Goal: Information Seeking & Learning: Learn about a topic

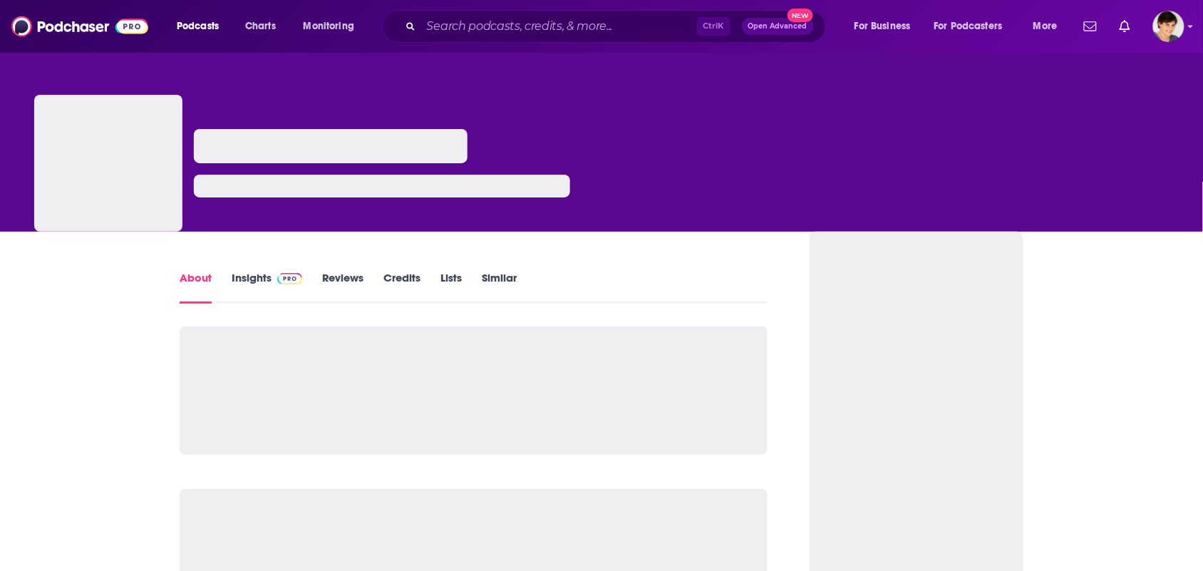
click at [498, 277] on link "Similar" at bounding box center [499, 287] width 35 height 33
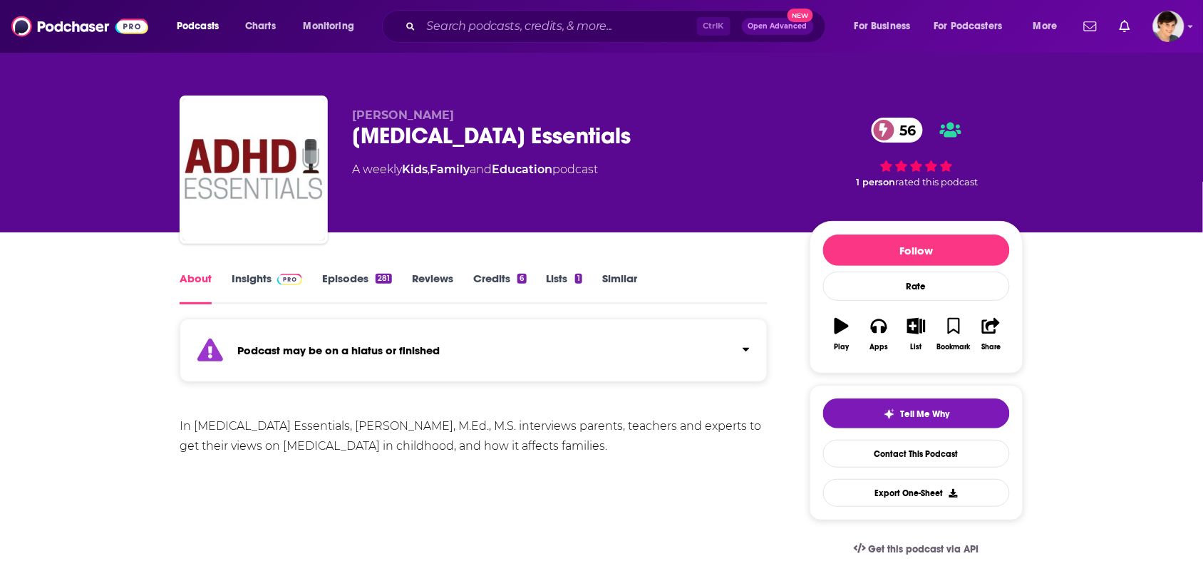
click at [628, 282] on link "Similar" at bounding box center [619, 288] width 35 height 33
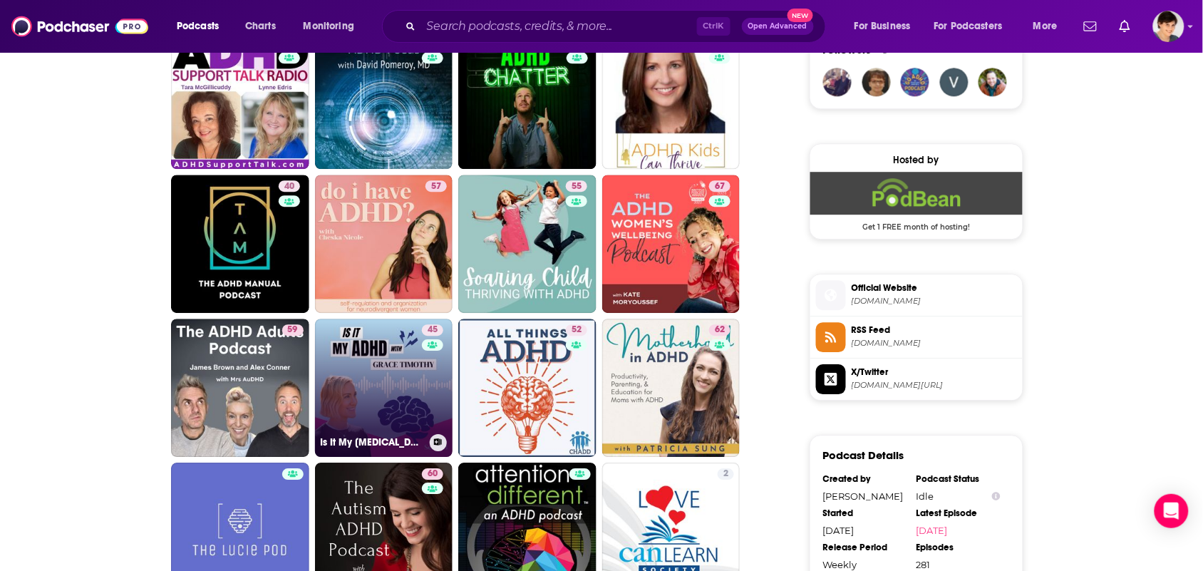
scroll to position [1069, 0]
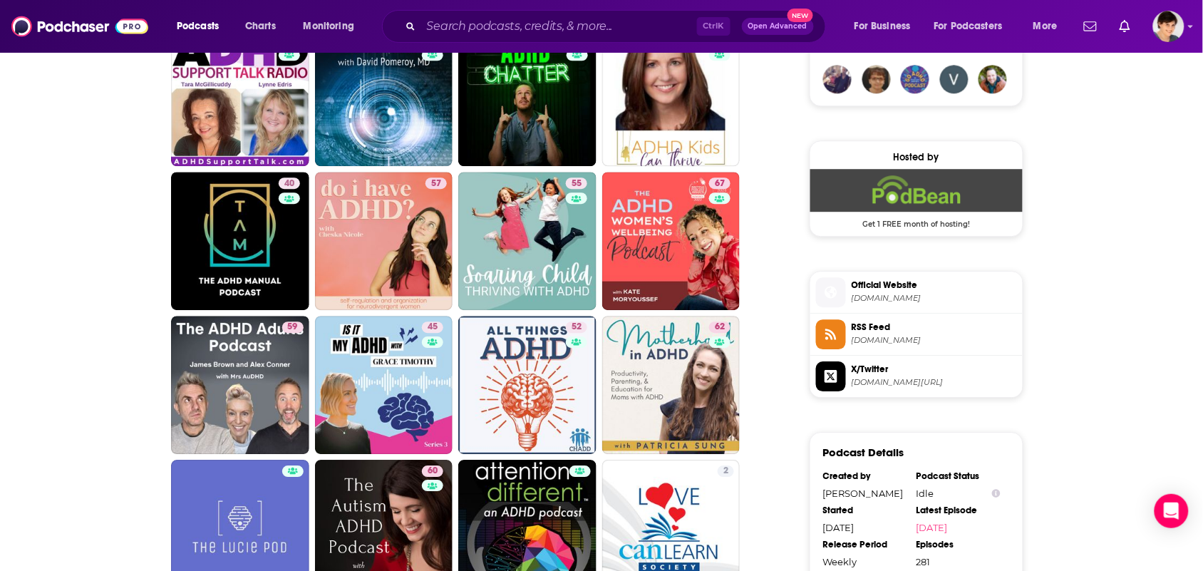
drag, startPoint x: 257, startPoint y: 258, endPoint x: 64, endPoint y: 353, distance: 214.6
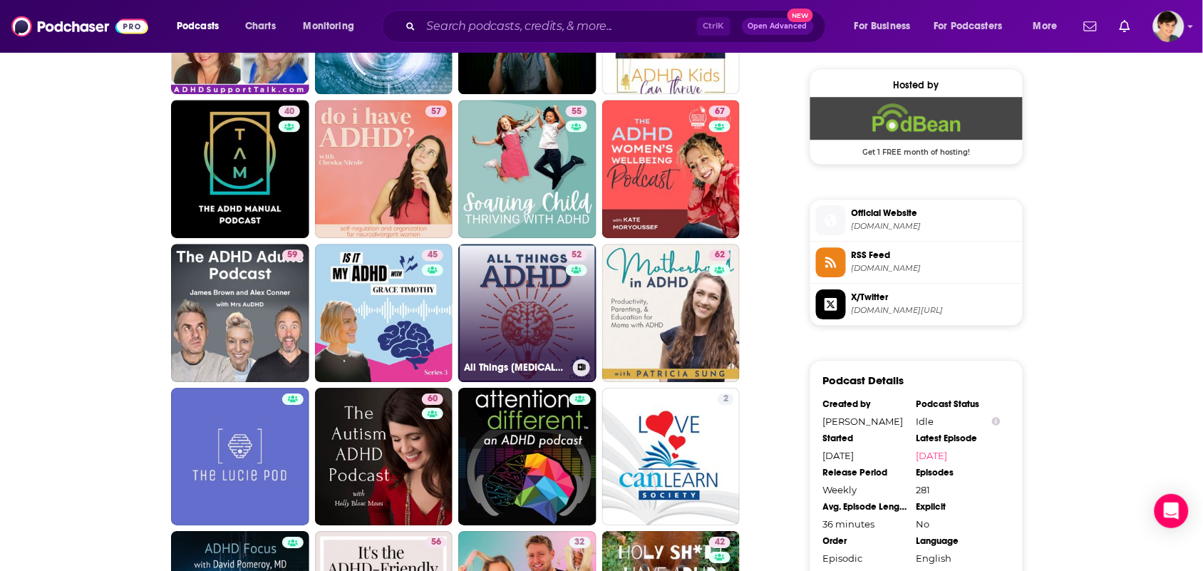
scroll to position [1247, 0]
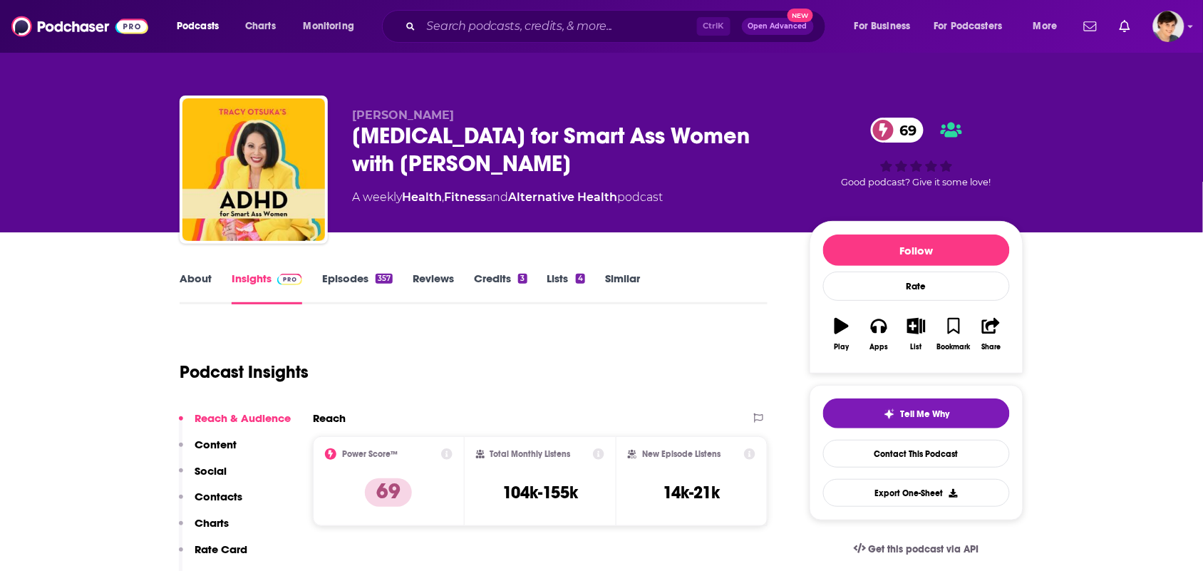
drag, startPoint x: 351, startPoint y: 127, endPoint x: 351, endPoint y: 112, distance: 15.0
click at [348, 113] on div "Tracy Otsuka ADHD for Smart Ass Women with Tracy Otsuka 69 A weekly Health , Fi…" at bounding box center [602, 173] width 844 height 154
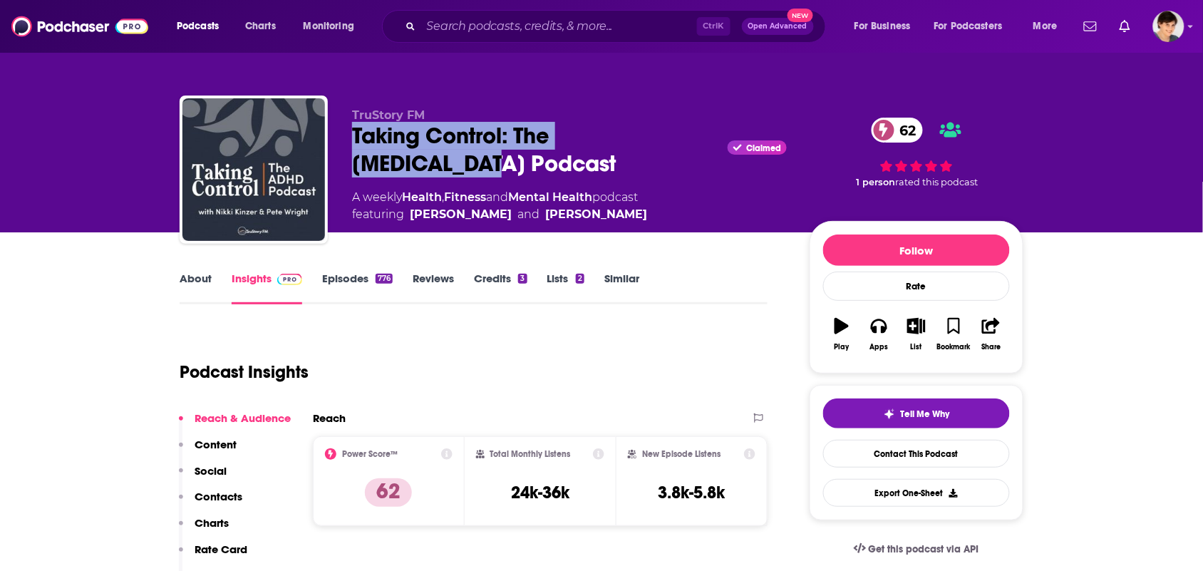
drag, startPoint x: 348, startPoint y: 135, endPoint x: 709, endPoint y: 140, distance: 361.4
click at [709, 140] on div "TruStory FM Taking Control: The ADHD Podcast Claimed 62 A weekly Health , Fitne…" at bounding box center [602, 173] width 844 height 154
copy h2 "Taking Control: The ADHD Podcast"
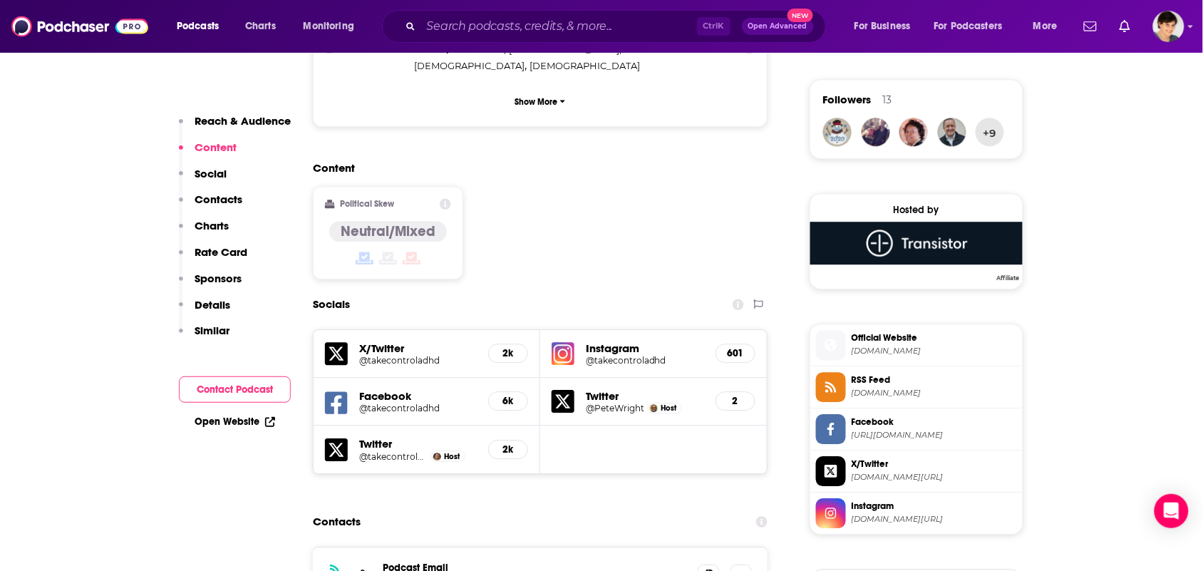
scroll to position [1158, 0]
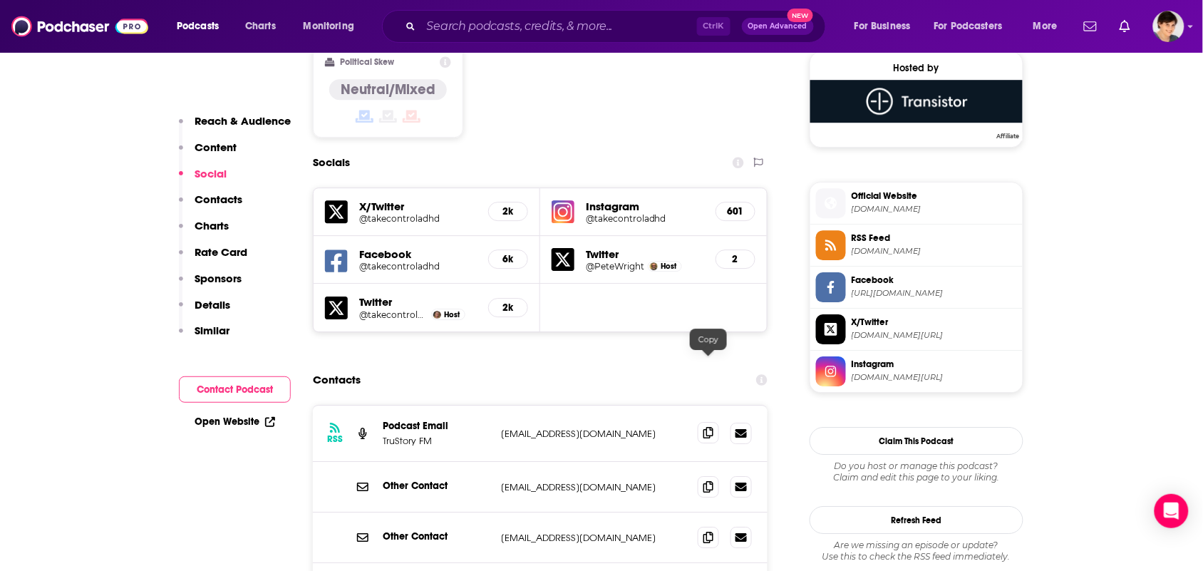
click at [707, 427] on icon at bounding box center [709, 432] width 10 height 11
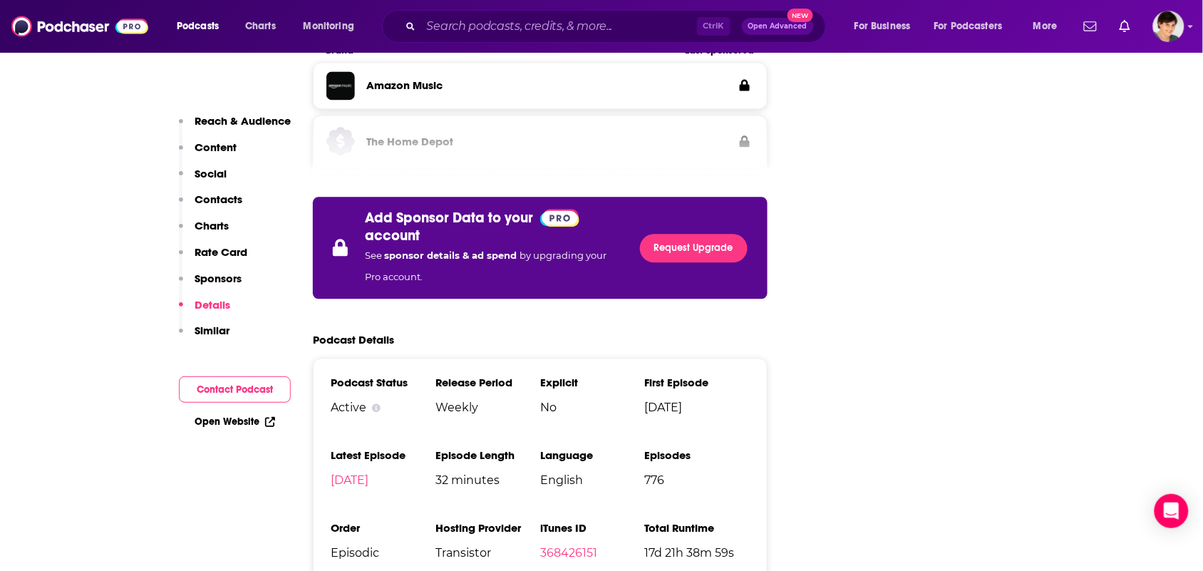
scroll to position [2584, 0]
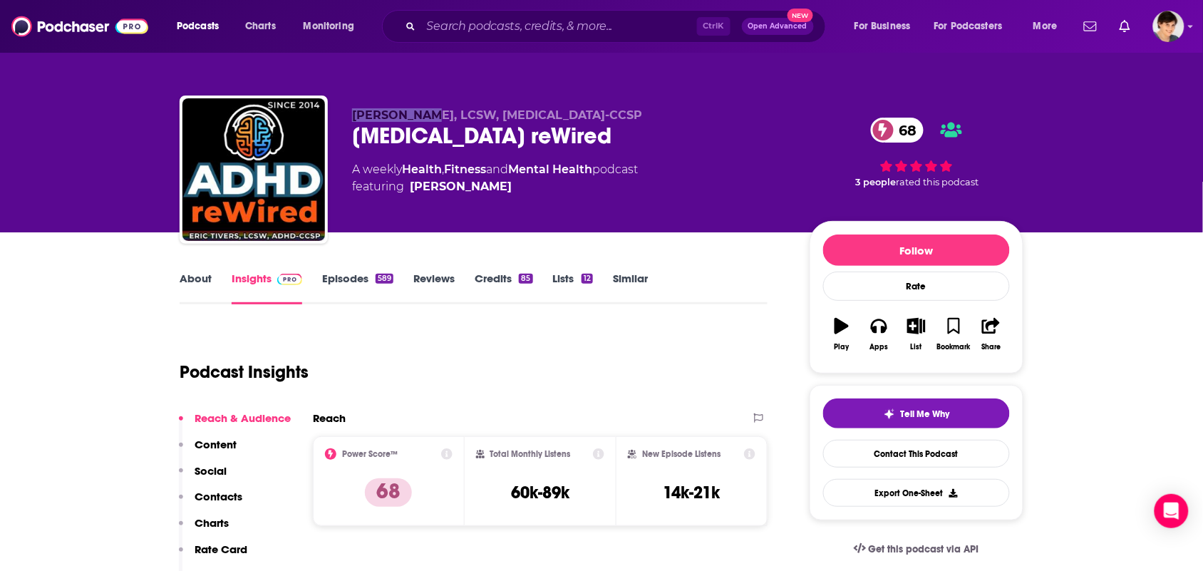
drag, startPoint x: 349, startPoint y: 110, endPoint x: 413, endPoint y: 115, distance: 64.4
click at [413, 115] on div "Eric Tivers, LCSW, ADHD-CCSP ADHD reWired 68 A weekly Health , Fitness and Ment…" at bounding box center [602, 173] width 844 height 154
copy span "Eric Tivers"
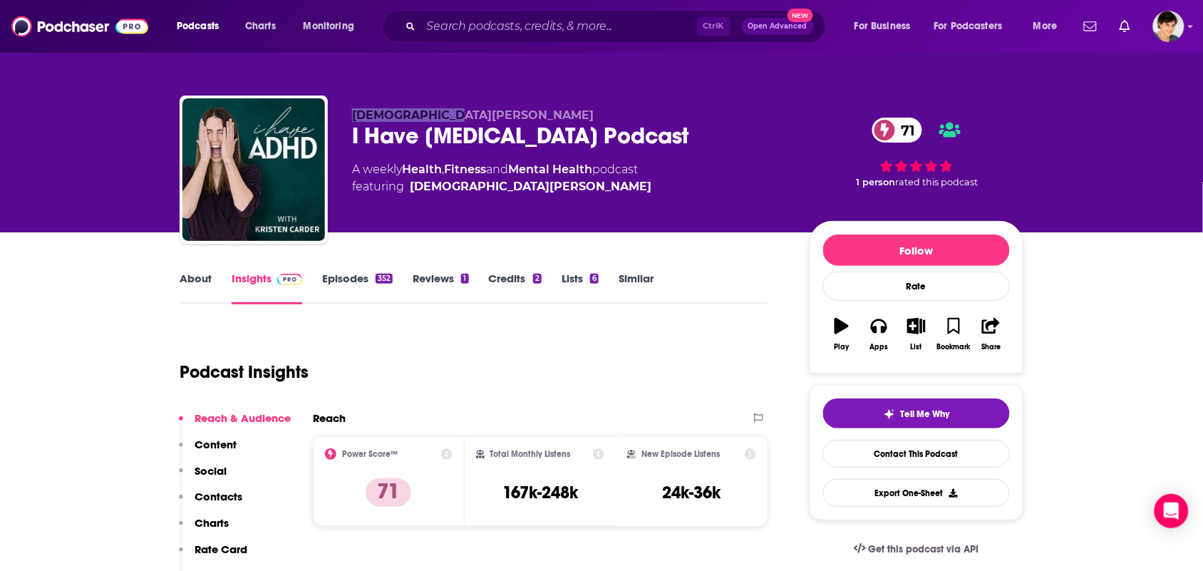
drag, startPoint x: 453, startPoint y: 101, endPoint x: 350, endPoint y: 105, distance: 102.7
click at [350, 105] on div "Kristen Carder I Have ADHD Podcast 71 A weekly Health , Fitness and Mental Heal…" at bounding box center [602, 173] width 844 height 154
copy span "Kristen Carder"
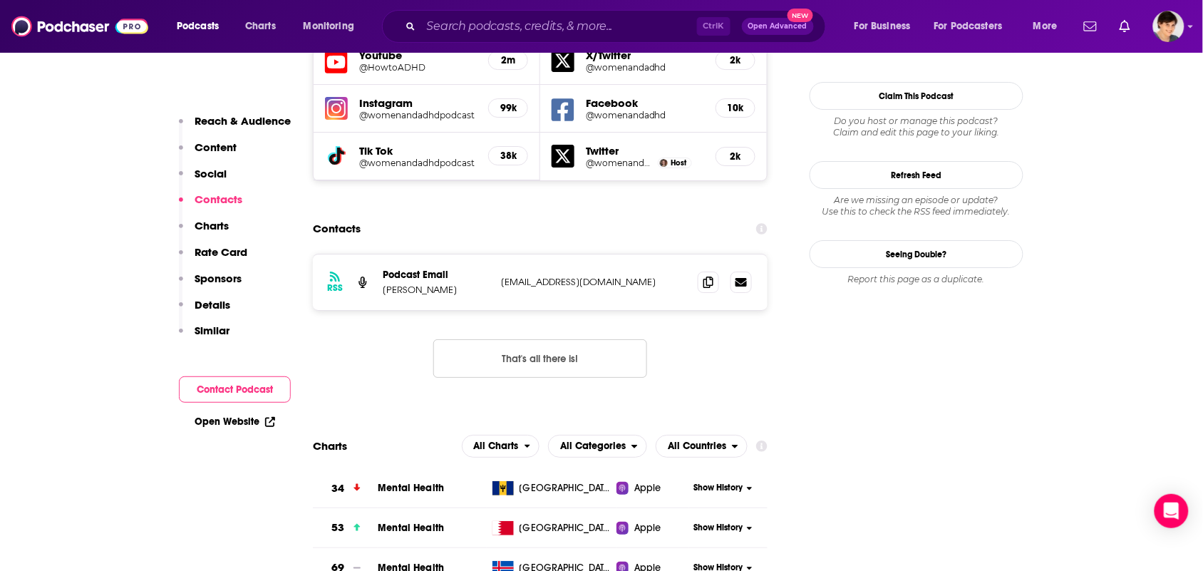
scroll to position [1426, 0]
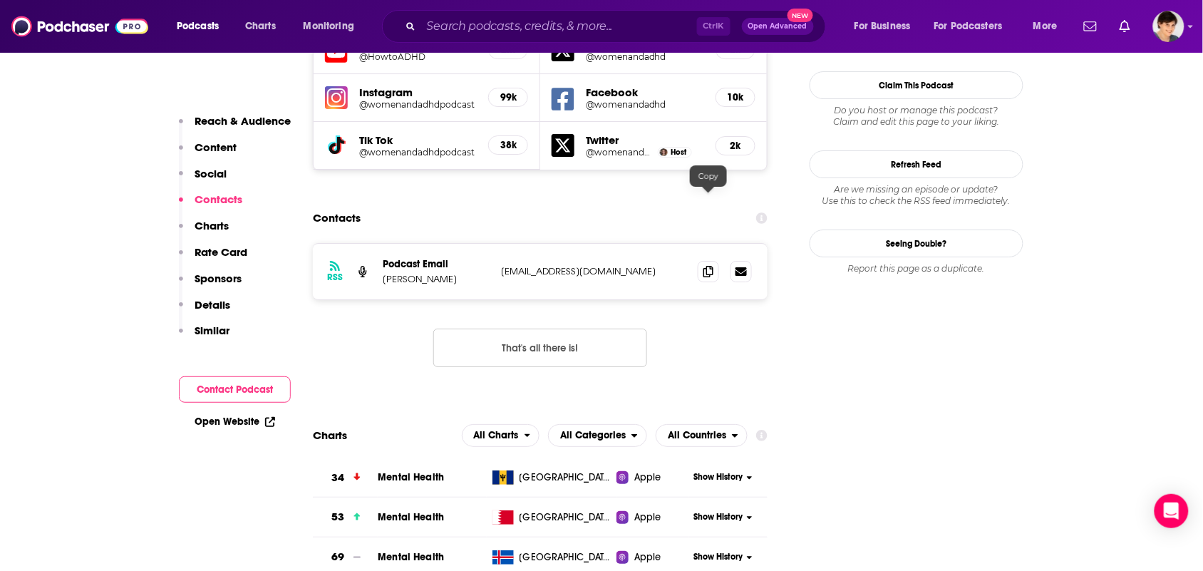
click at [720, 261] on div at bounding box center [725, 271] width 54 height 21
click at [721, 261] on div at bounding box center [725, 271] width 54 height 21
click at [713, 265] on icon at bounding box center [709, 270] width 10 height 11
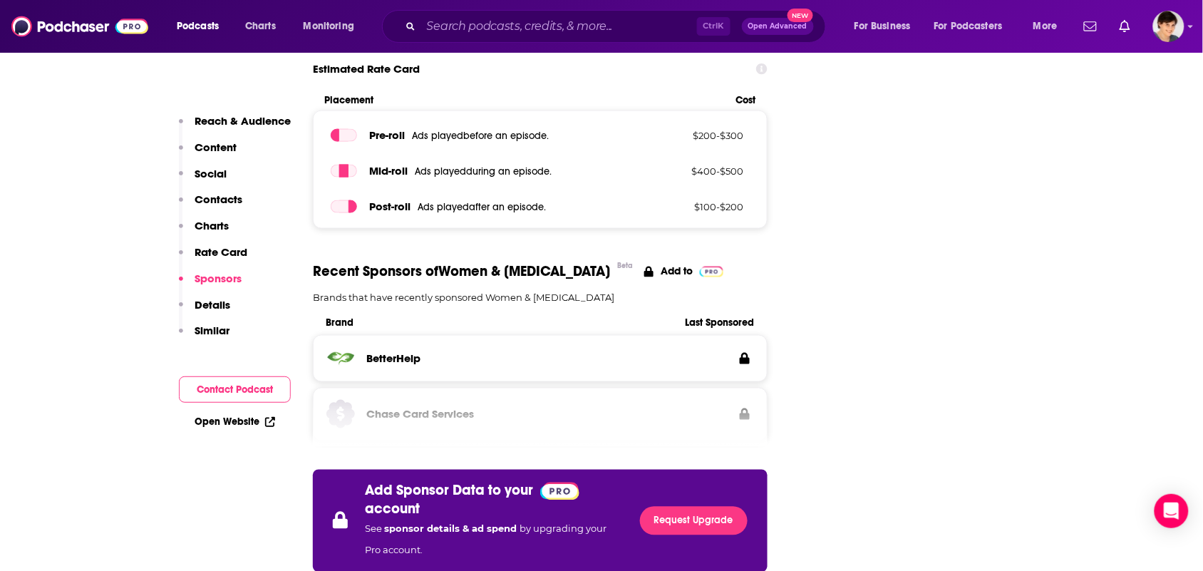
scroll to position [2584, 0]
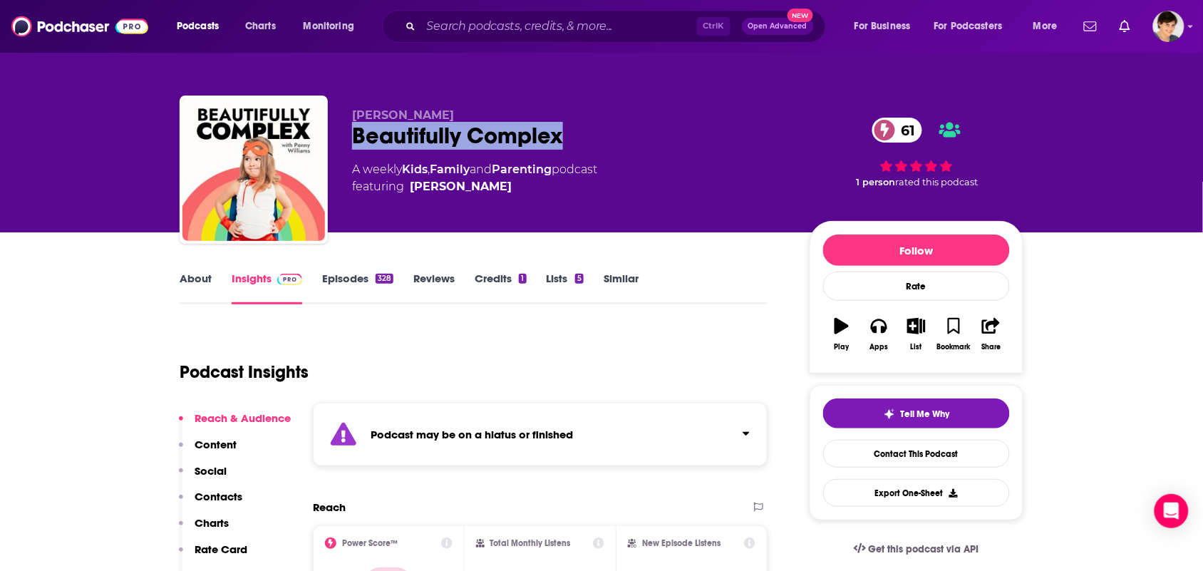
drag, startPoint x: 569, startPoint y: 130, endPoint x: 356, endPoint y: 132, distance: 212.4
click at [356, 132] on div "Beautifully Complex 61" at bounding box center [569, 136] width 435 height 28
copy h2 "Beautifully Complex"
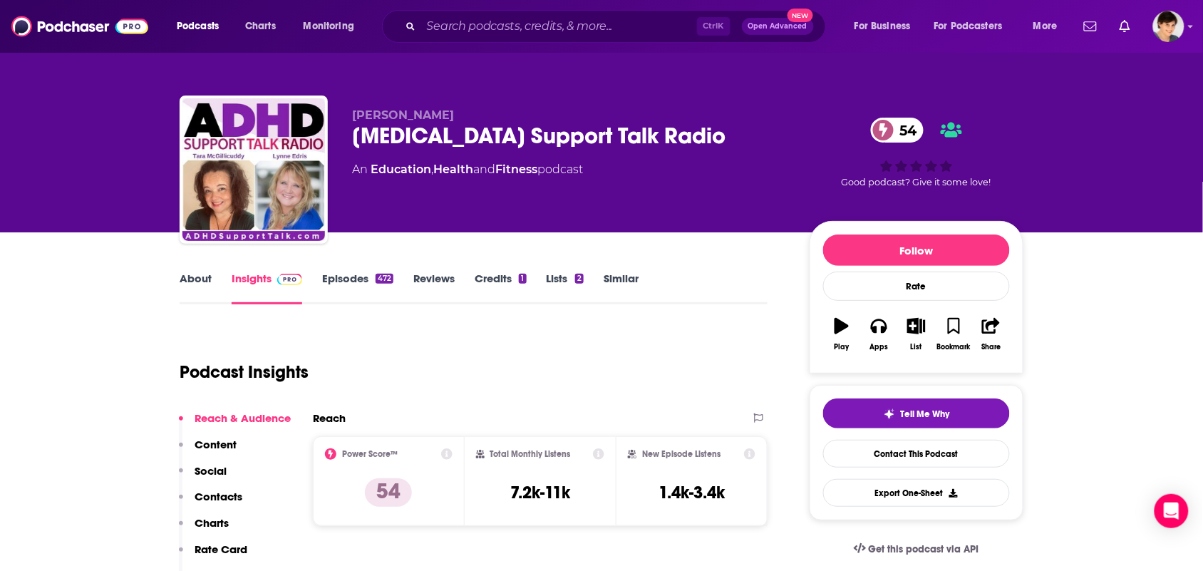
drag, startPoint x: 478, startPoint y: 111, endPoint x: 350, endPoint y: 109, distance: 128.3
click at [350, 109] on div "Tara McGillicuddy ADHD Support Talk Radio 54 An Education , Health and Fitness …" at bounding box center [602, 173] width 844 height 154
copy span "Tara McGillicuddy"
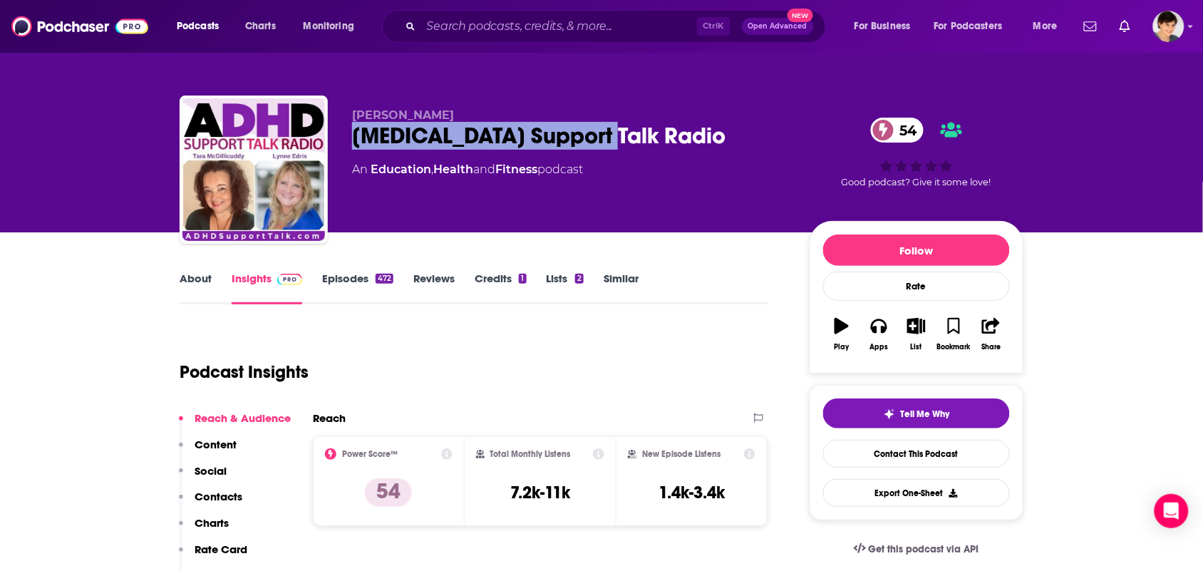
drag, startPoint x: 629, startPoint y: 129, endPoint x: 339, endPoint y: 143, distance: 289.8
click at [339, 143] on div "Tara McGillicuddy ADHD Support Talk Radio 54 An Education , Health and Fitness …" at bounding box center [602, 173] width 844 height 154
copy h2 "ADHD Support Talk Radio"
drag, startPoint x: 490, startPoint y: 103, endPoint x: 351, endPoint y: 106, distance: 139.7
click at [351, 106] on div "Tara McGillicuddy ADHD Support Talk Radio 54 An Education , Health and Fitness …" at bounding box center [602, 173] width 844 height 154
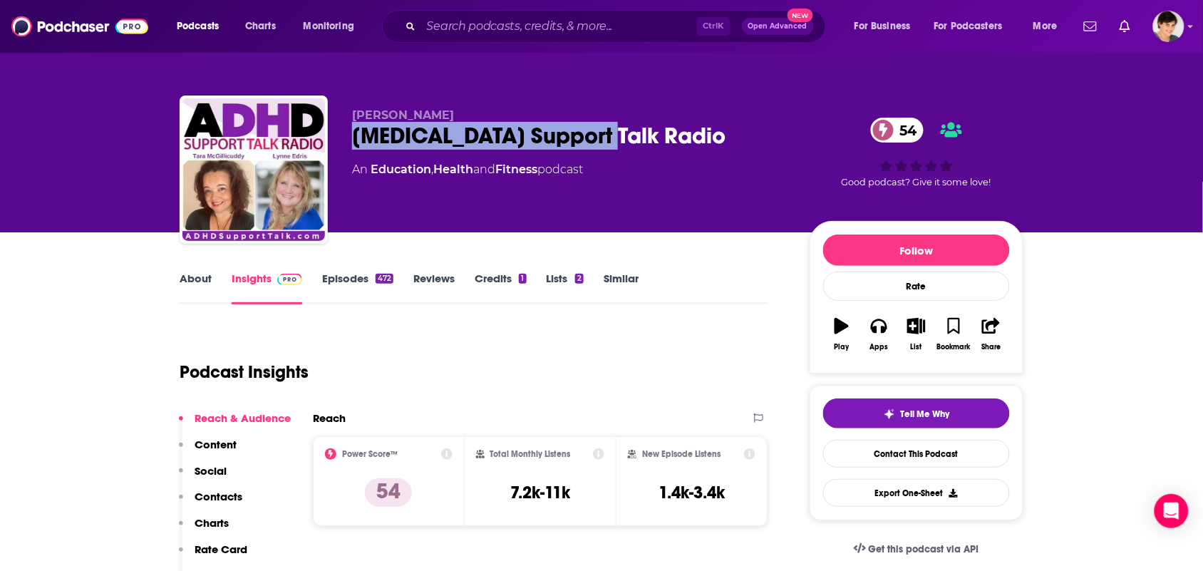
copy span "Tara McGillicuddy"
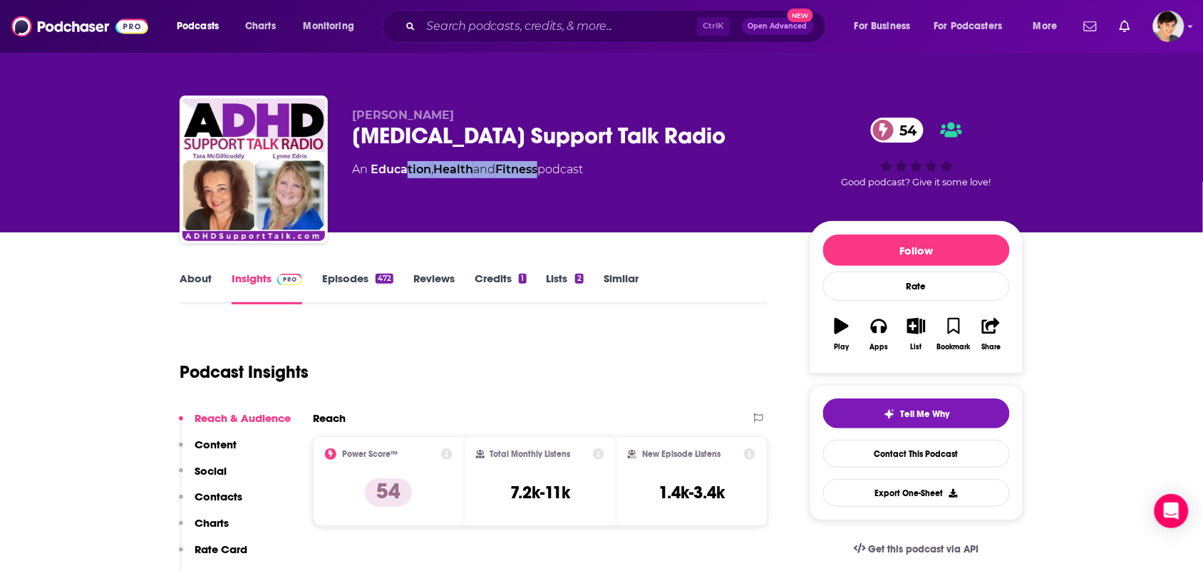
drag, startPoint x: 544, startPoint y: 187, endPoint x: 407, endPoint y: 187, distance: 136.9
click at [407, 187] on div "Tara McGillicuddy ADHD Support Talk Radio 54 An Education , Health and Fitness …" at bounding box center [569, 165] width 435 height 114
click at [191, 287] on link "About" at bounding box center [196, 288] width 32 height 33
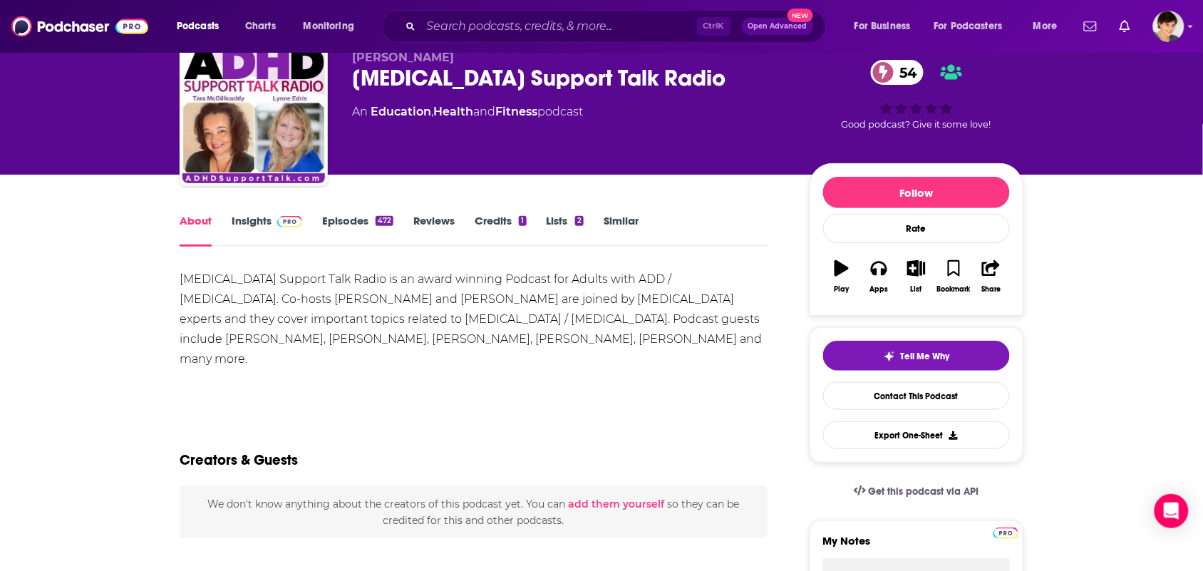
scroll to position [89, 0]
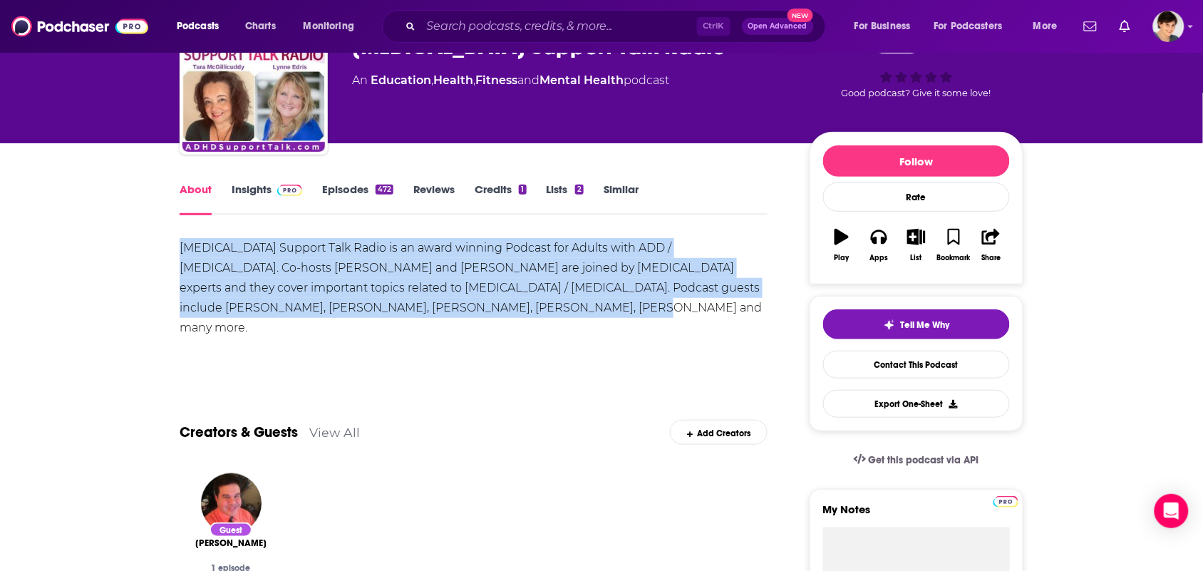
drag, startPoint x: 498, startPoint y: 322, endPoint x: 143, endPoint y: 244, distance: 362.9
copy div "ADHD Support Talk Radio is an award winning Podcast for Adults with ADD / ADHD.…"
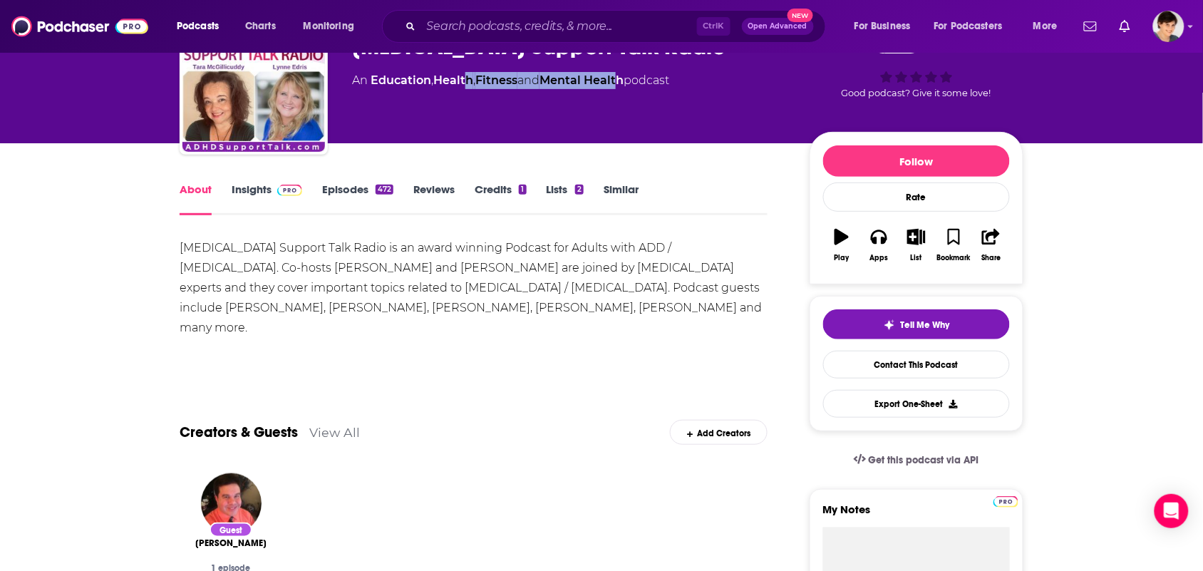
drag, startPoint x: 629, startPoint y: 93, endPoint x: 575, endPoint y: 100, distance: 55.4
click at [471, 87] on div "Tara McGillicuddy ADHD Support Talk Radio 54 An Education , Health , Fitness an…" at bounding box center [569, 76] width 435 height 114
click at [608, 106] on div "Tara McGillicuddy ADHD Support Talk Radio 54 An Education , Health , Fitness an…" at bounding box center [569, 76] width 435 height 114
drag, startPoint x: 633, startPoint y: 96, endPoint x: 376, endPoint y: 81, distance: 257.1
click at [373, 91] on div "Tara McGillicuddy ADHD Support Talk Radio 54 An Education , Health , Fitness an…" at bounding box center [569, 76] width 435 height 114
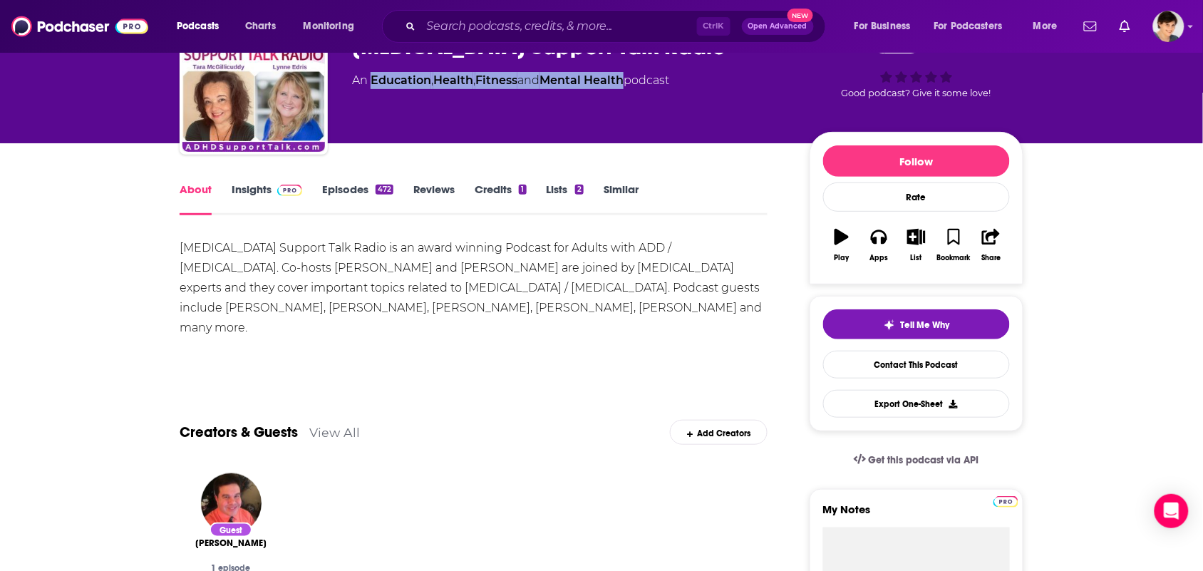
copy div "Education , Health , Fitness and Mental Health"
click at [246, 200] on link "Insights" at bounding box center [267, 198] width 71 height 33
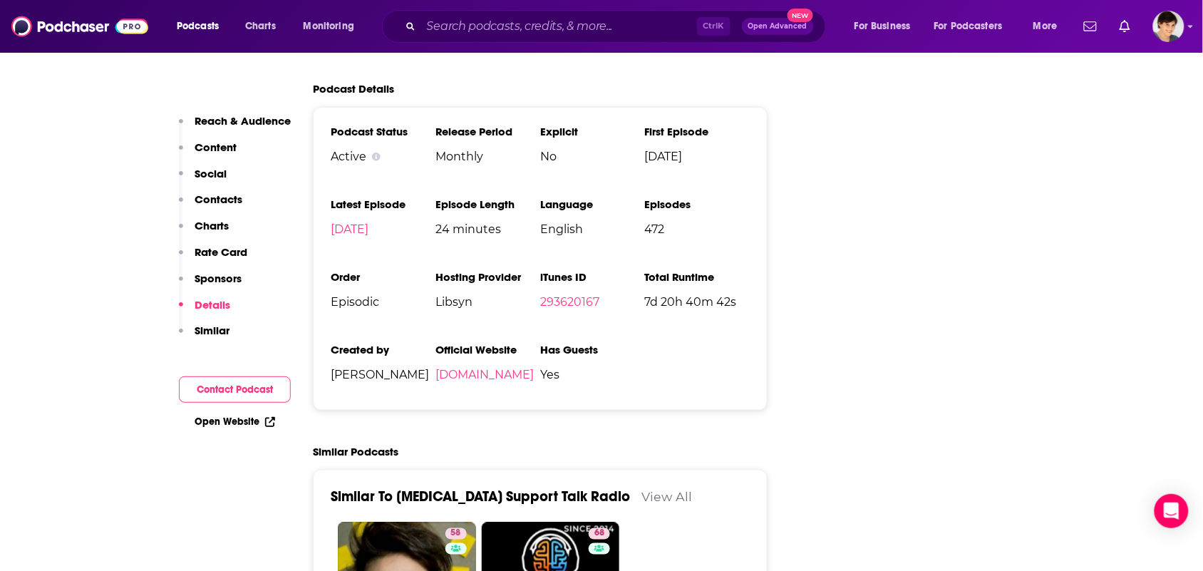
scroll to position [1871, 0]
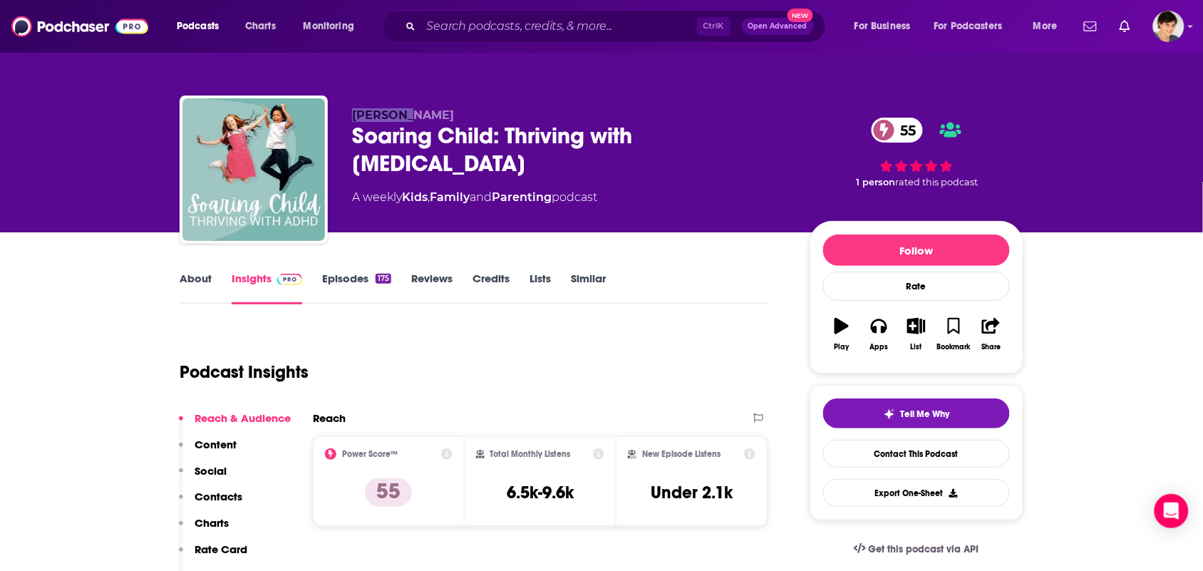
drag, startPoint x: 438, startPoint y: 108, endPoint x: 328, endPoint y: 119, distance: 111.1
click at [328, 119] on div "[PERSON_NAME] Soaring Child: Thriving with [MEDICAL_DATA] 55 A weekly Kids , Fa…" at bounding box center [602, 173] width 844 height 154
copy div "[PERSON_NAME]"
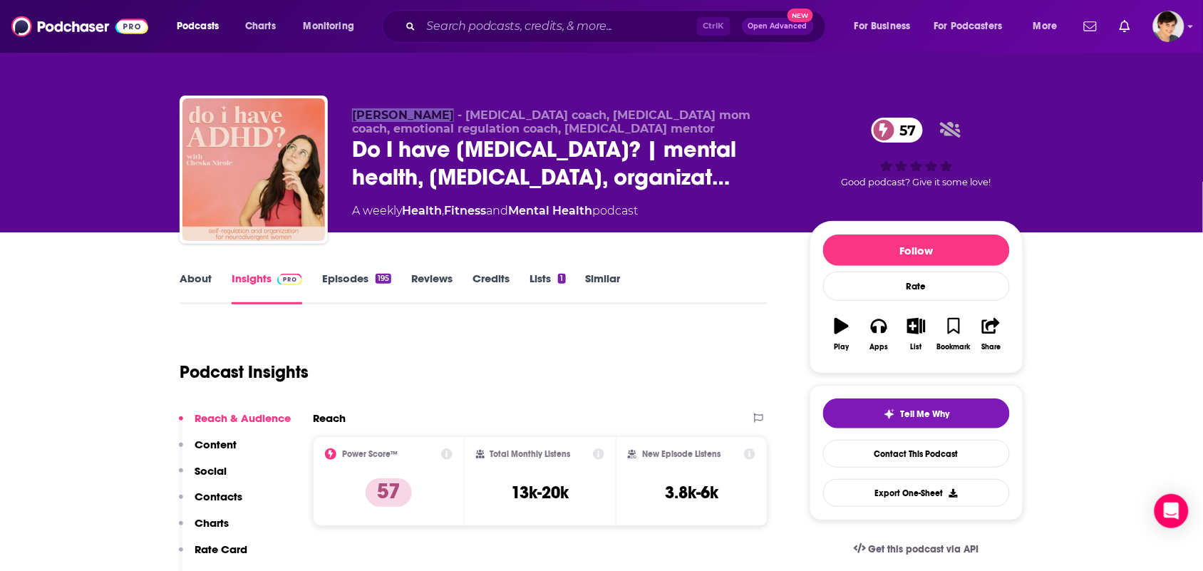
drag, startPoint x: 351, startPoint y: 108, endPoint x: 437, endPoint y: 115, distance: 85.9
click at [437, 115] on p "Cheska Nicole - adult adhd coach, adhd mom coach, emotional regulation coach, a…" at bounding box center [569, 121] width 435 height 27
copy span "Cheska Nicole"
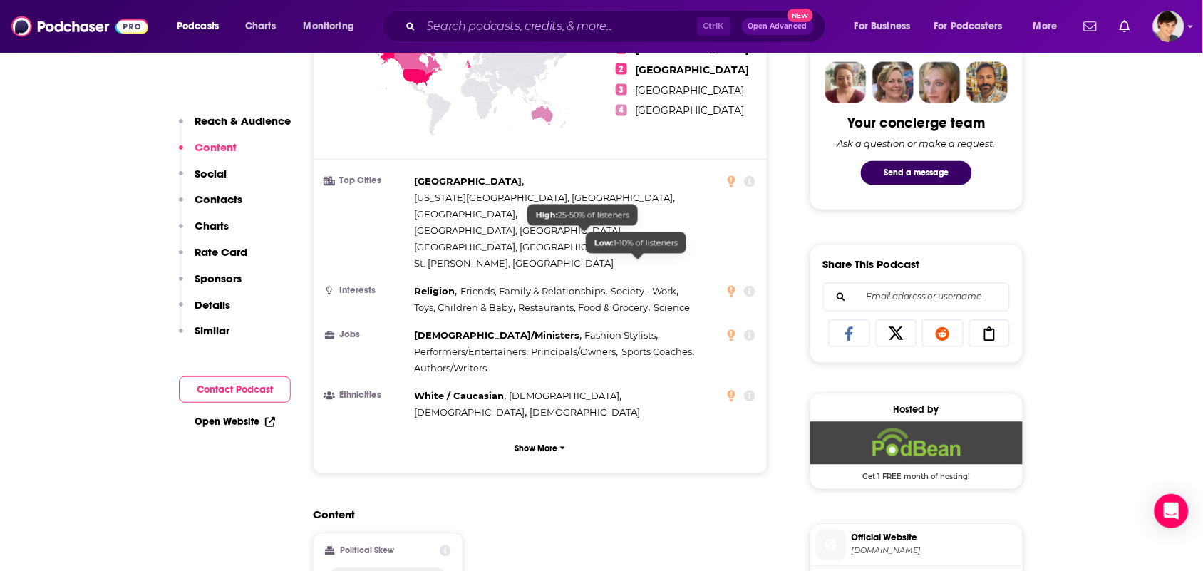
scroll to position [891, 0]
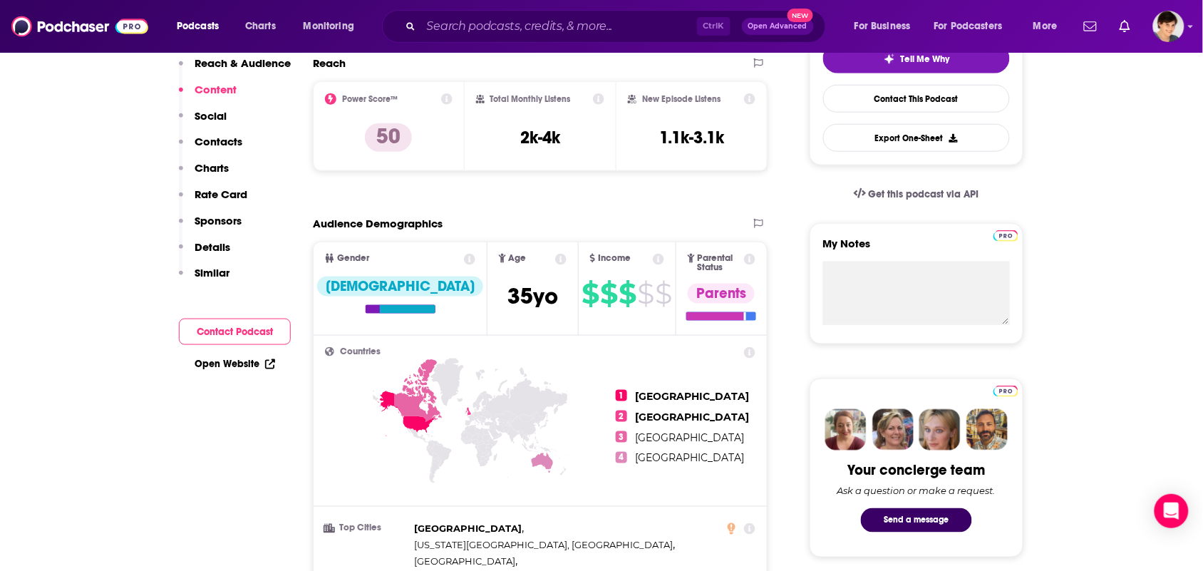
scroll to position [89, 0]
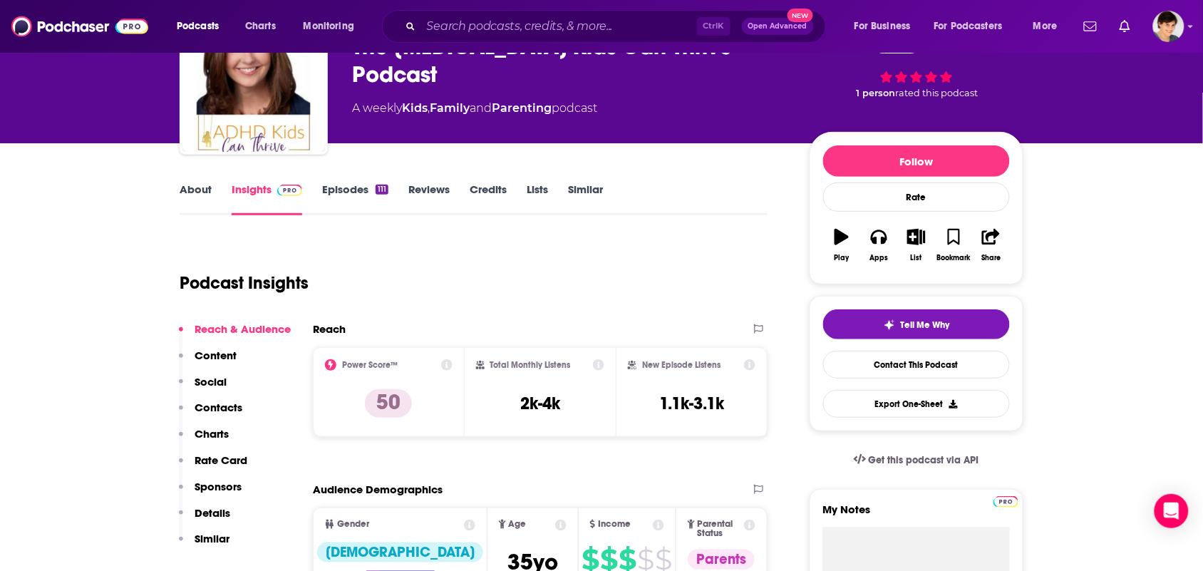
click at [200, 215] on link "About" at bounding box center [196, 198] width 32 height 33
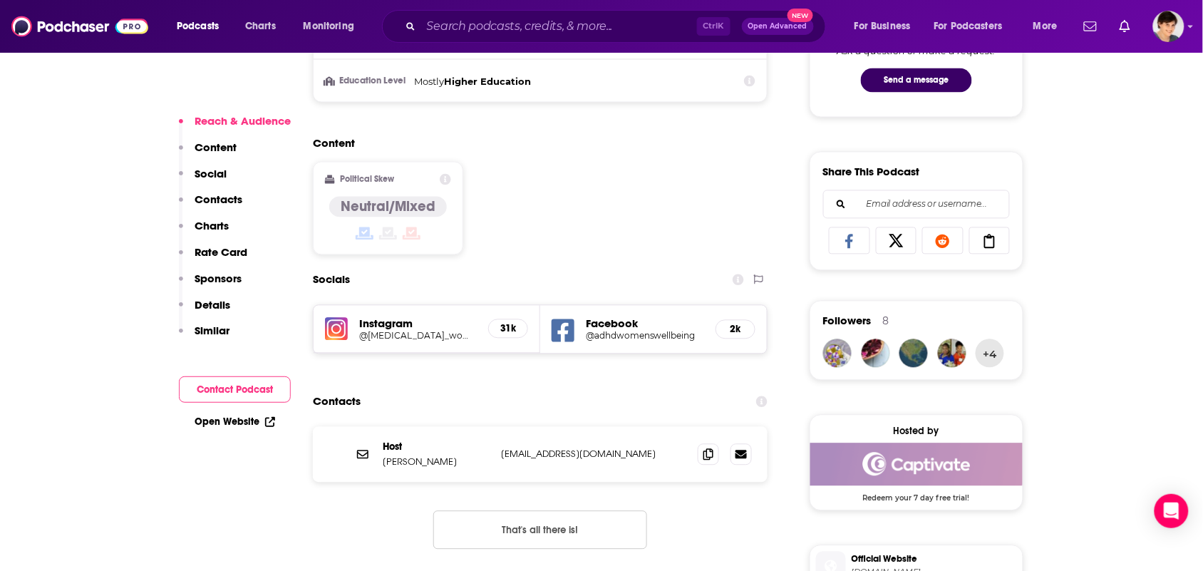
scroll to position [802, 0]
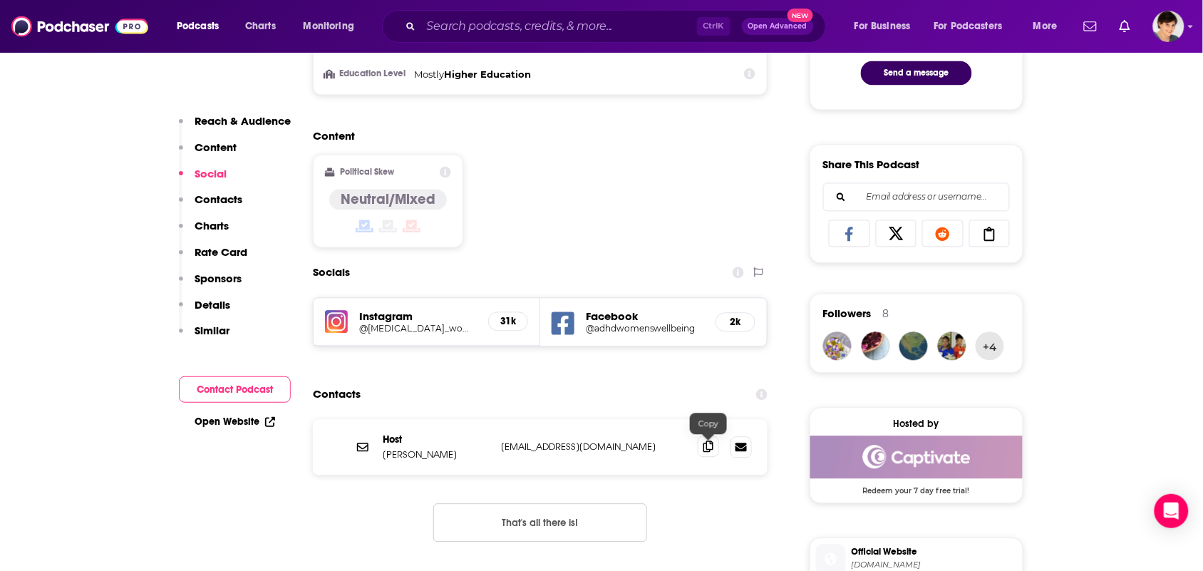
click at [710, 446] on icon at bounding box center [709, 446] width 10 height 11
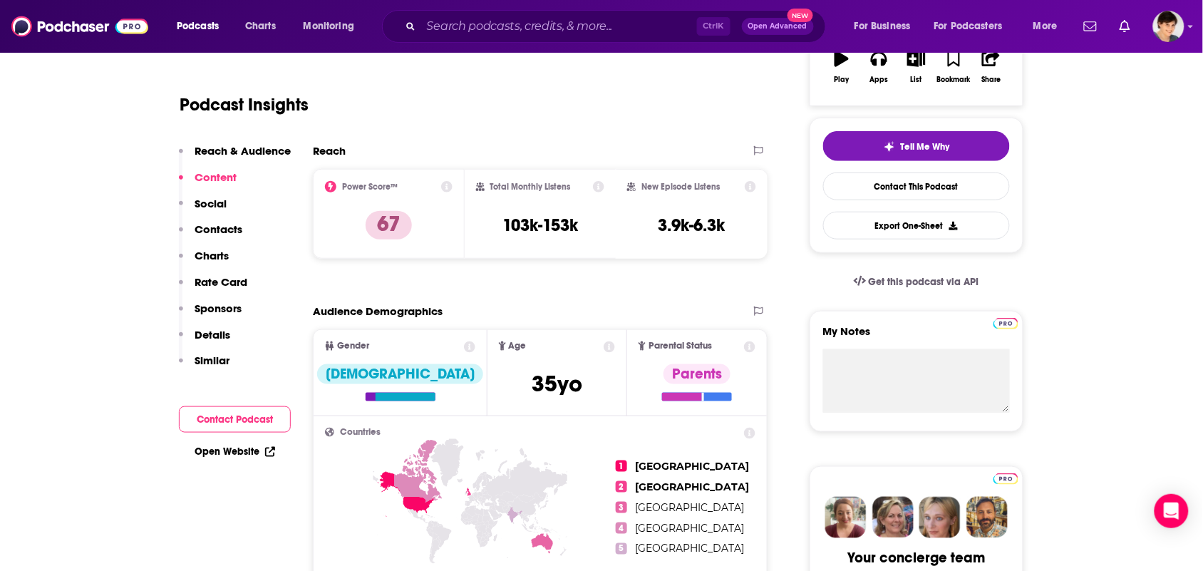
scroll to position [0, 0]
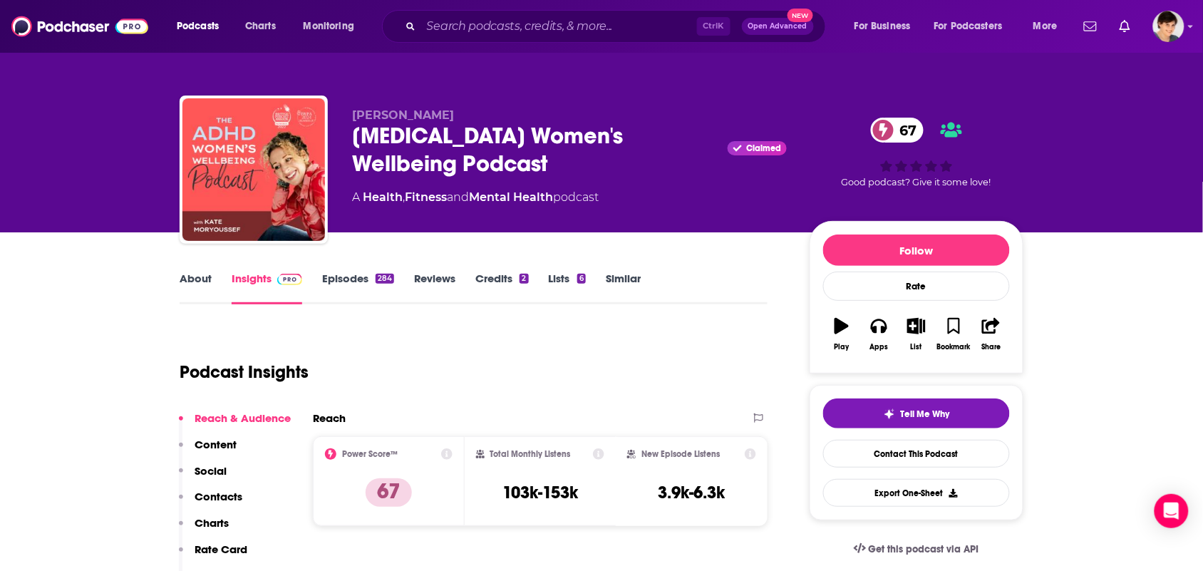
click at [207, 287] on link "About" at bounding box center [196, 288] width 32 height 33
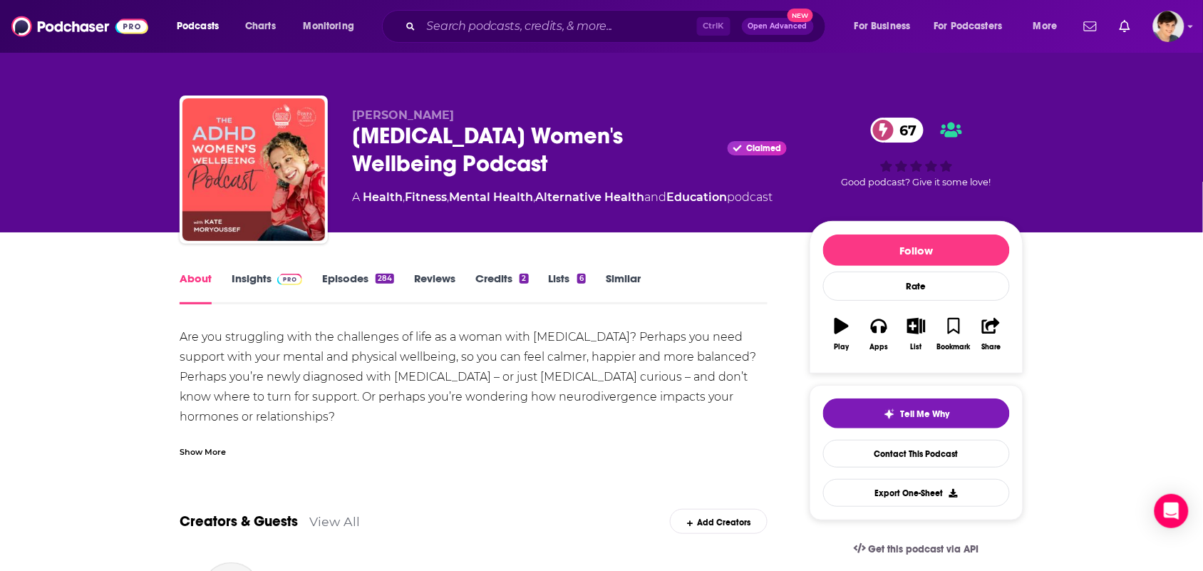
drag, startPoint x: 462, startPoint y: 109, endPoint x: 350, endPoint y: 110, distance: 111.9
click at [350, 110] on div "Kate Moryoussef ADHD Women's Wellbeing Podcast Claimed 67 A Health , Fitness , …" at bounding box center [602, 173] width 844 height 154
copy span "Kate Moryoussef"
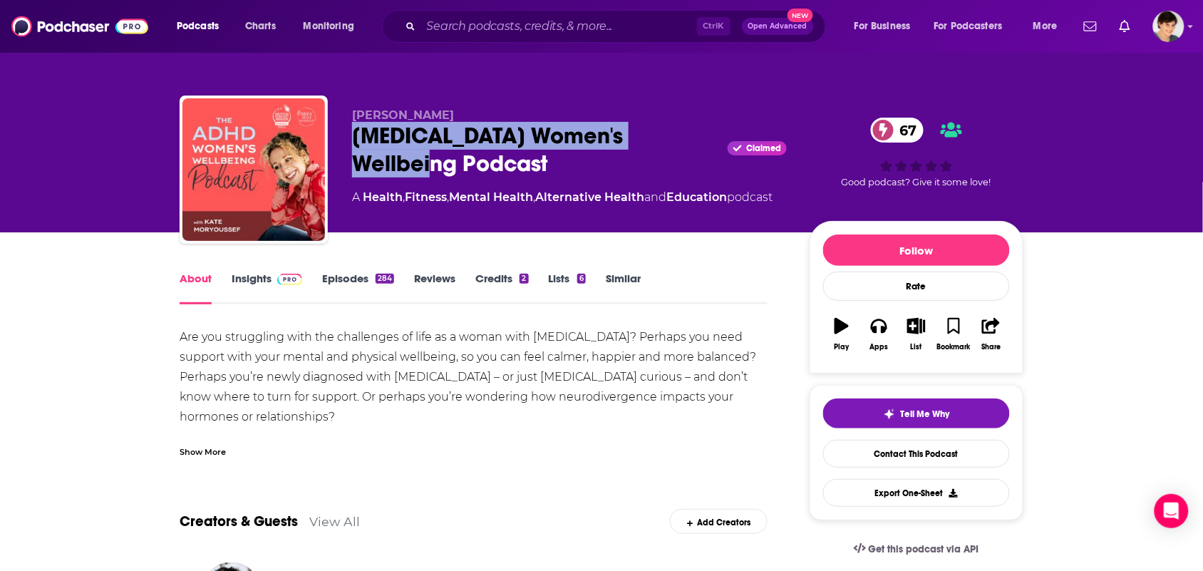
drag, startPoint x: 443, startPoint y: 162, endPoint x: 356, endPoint y: 133, distance: 91.1
click at [356, 133] on div "ADHD Women's Wellbeing Podcast Claimed 67" at bounding box center [569, 150] width 435 height 56
copy h1 "ADHD Women's Wellbeing Podcast"
drag, startPoint x: 458, startPoint y: 111, endPoint x: 348, endPoint y: 115, distance: 109.9
click at [348, 115] on div "Kate Moryoussef ADHD Women's Wellbeing Podcast Claimed 67 A Health , Fitness , …" at bounding box center [602, 173] width 844 height 154
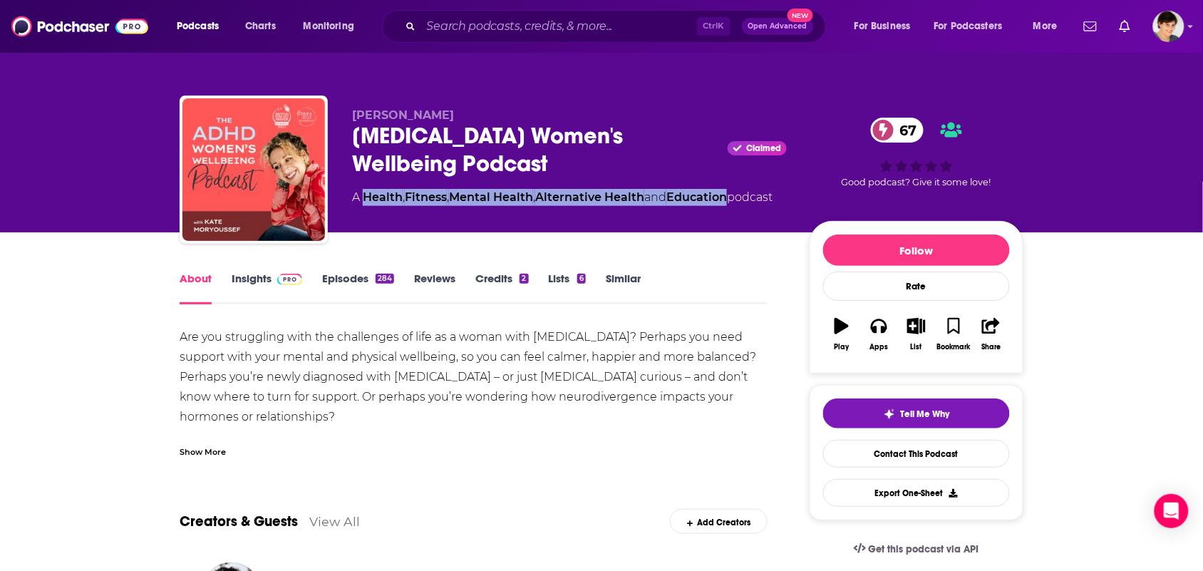
drag, startPoint x: 745, startPoint y: 201, endPoint x: 362, endPoint y: 211, distance: 382.9
click at [362, 206] on div "A Health , Fitness , Mental Health , Alternative Health and Education podcast" at bounding box center [562, 197] width 421 height 17
copy div "p"
click at [651, 205] on div "A Health , Fitness , Mental Health , Alternative Health and Education podcast" at bounding box center [562, 197] width 421 height 17
drag, startPoint x: 740, startPoint y: 200, endPoint x: 361, endPoint y: 204, distance: 378.5
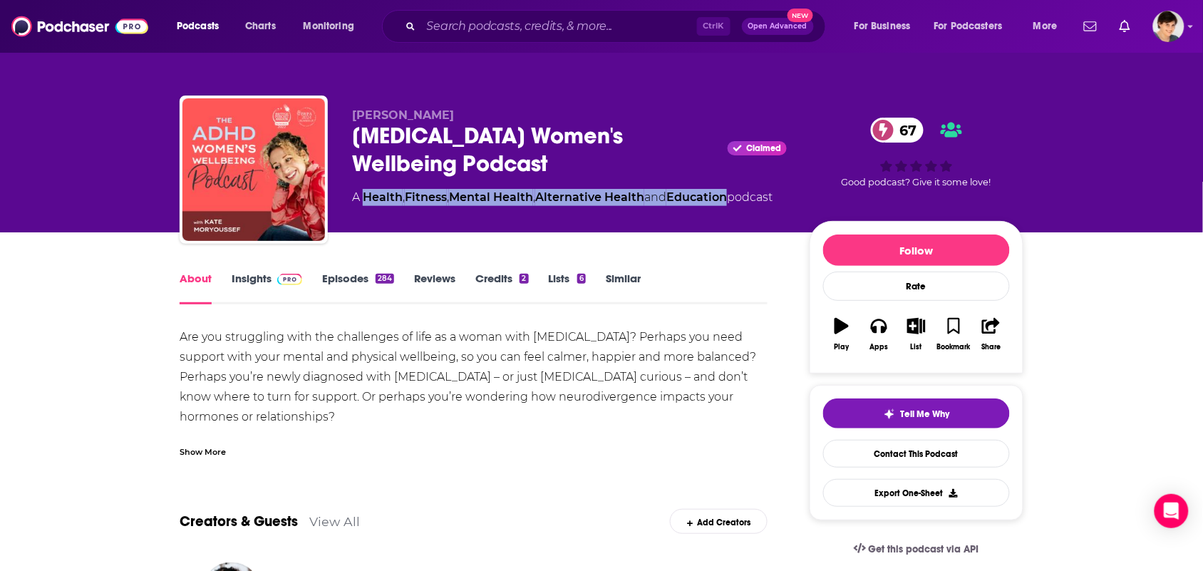
click at [364, 200] on div "A Health , Fitness , Mental Health , Alternative Health and Education podcast" at bounding box center [562, 197] width 421 height 17
copy div "Health , Fitness , Mental Health , Alternative Health and Education"
click at [272, 444] on div "Show More" at bounding box center [474, 446] width 588 height 24
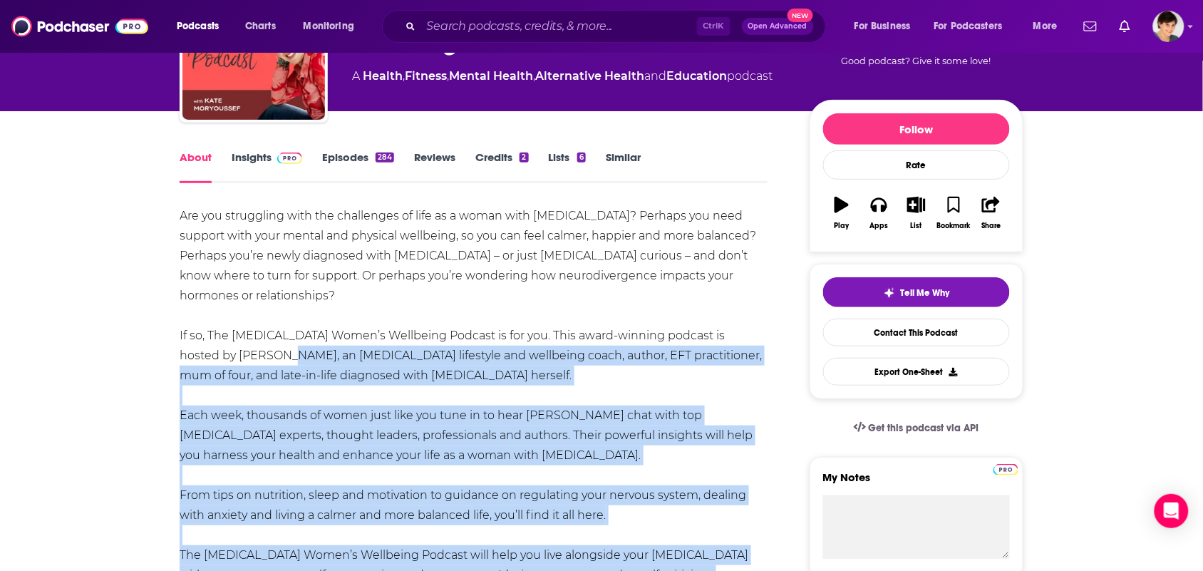
scroll to position [89, 0]
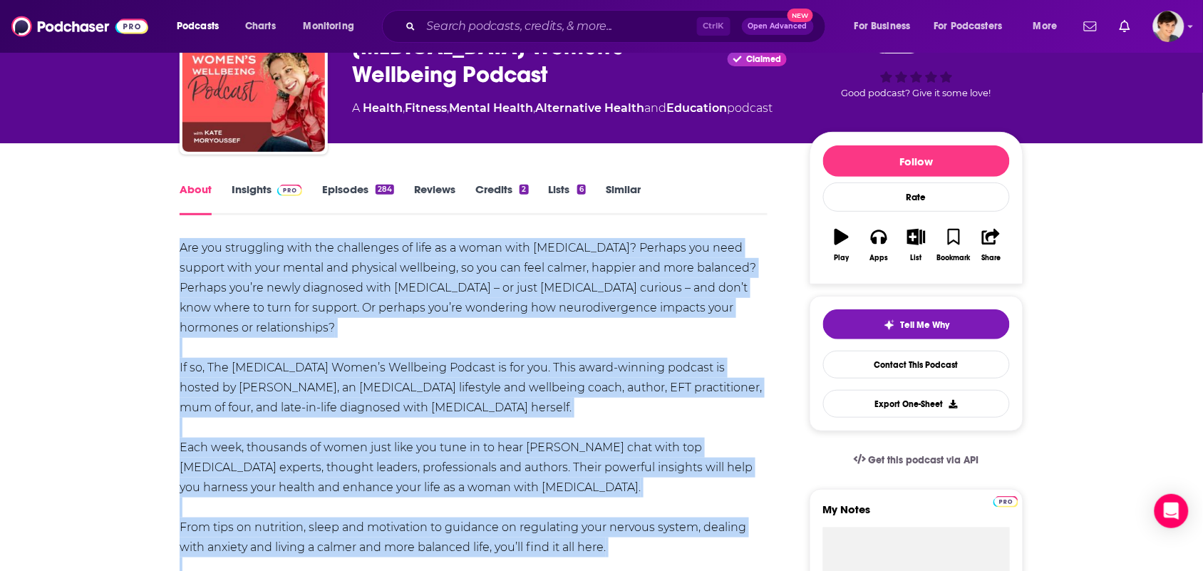
drag, startPoint x: 465, startPoint y: 428, endPoint x: 158, endPoint y: 244, distance: 358.4
copy div "Are you struggling with the challenges of life as a woman with ADHD? Perhaps yo…"
click at [248, 189] on link "Insights" at bounding box center [267, 198] width 71 height 33
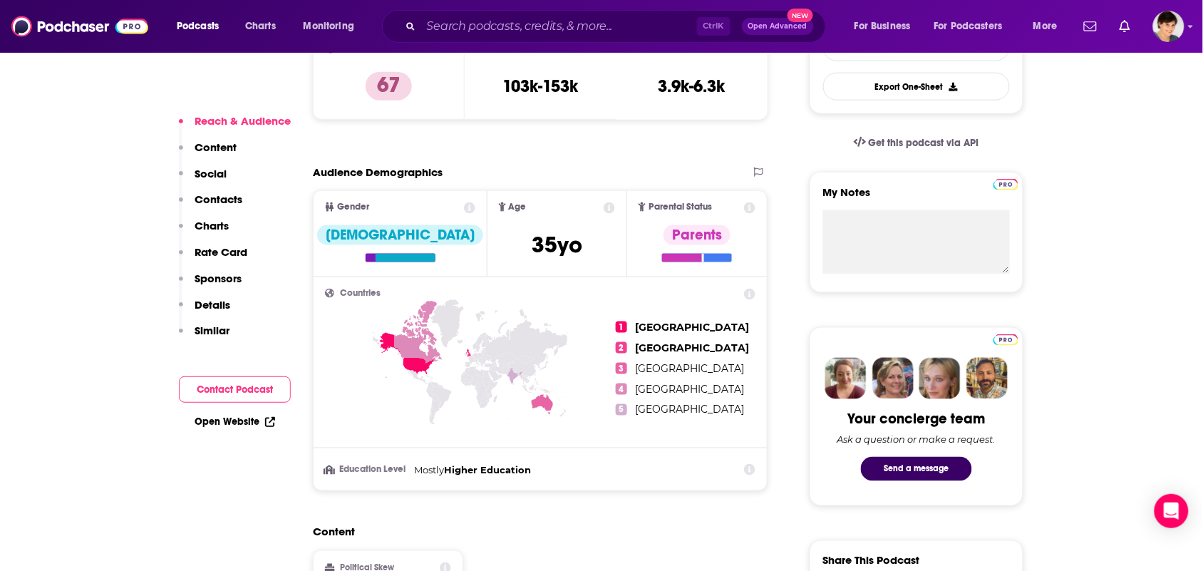
scroll to position [802, 0]
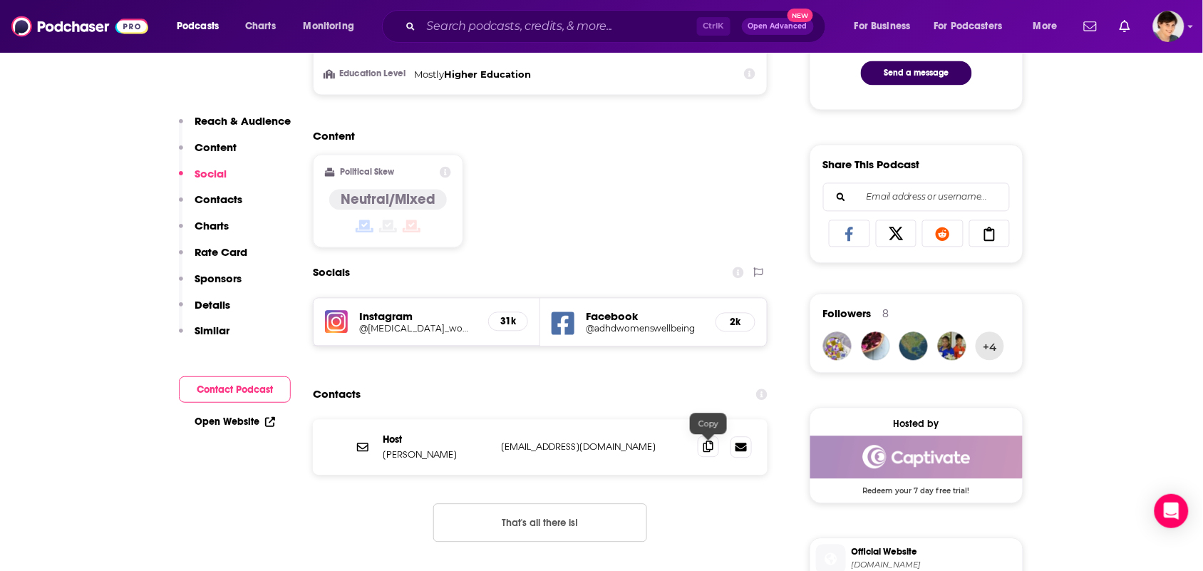
click at [701, 449] on span at bounding box center [708, 446] width 21 height 21
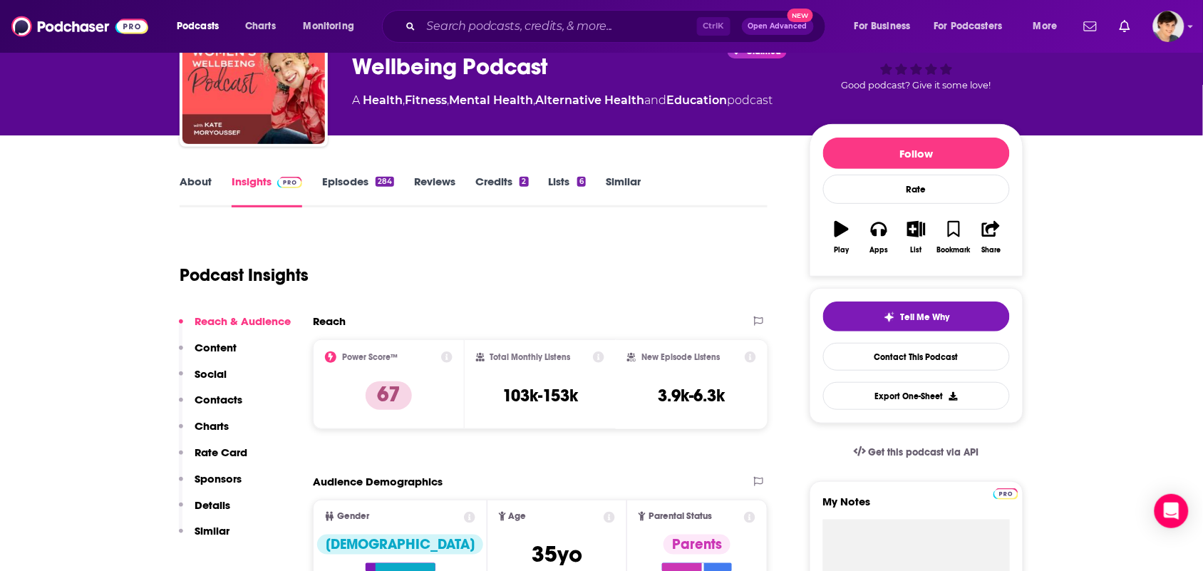
scroll to position [0, 0]
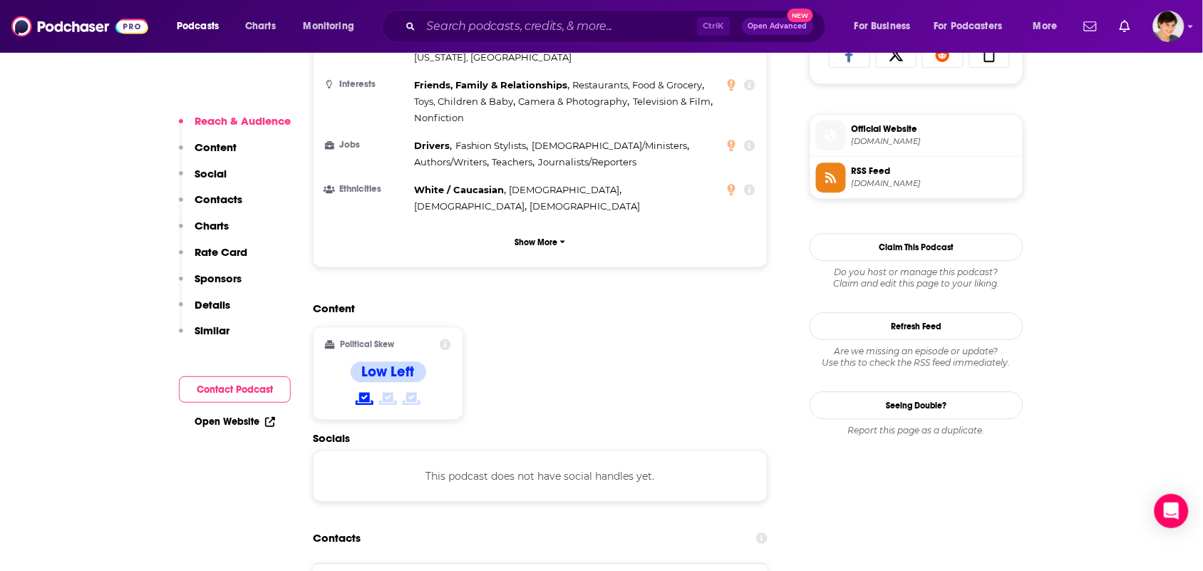
scroll to position [1158, 0]
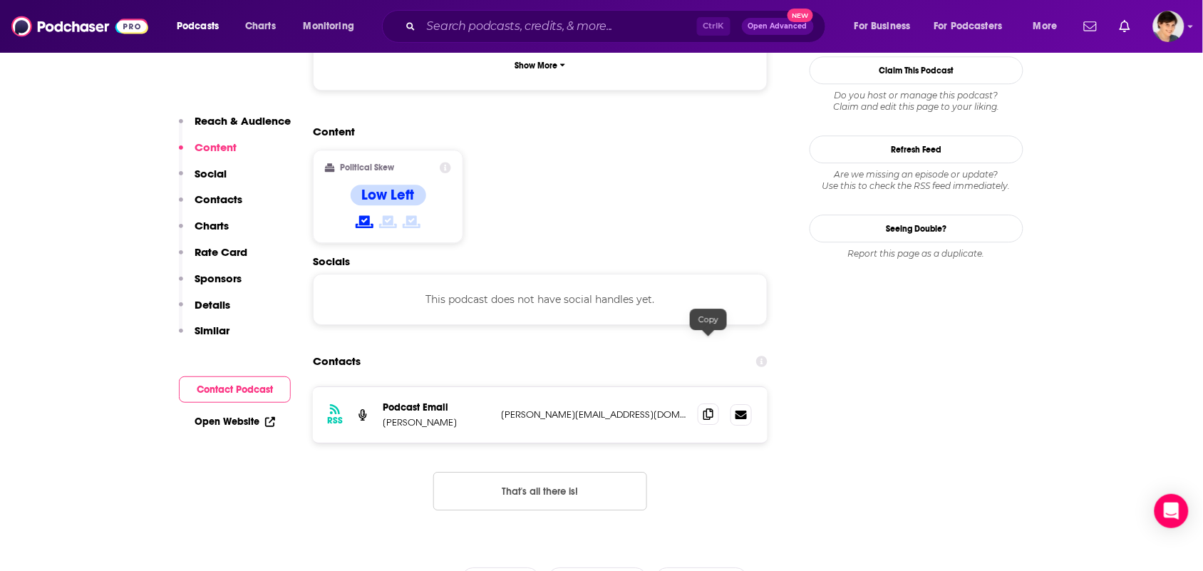
click at [706, 403] on span at bounding box center [708, 413] width 21 height 21
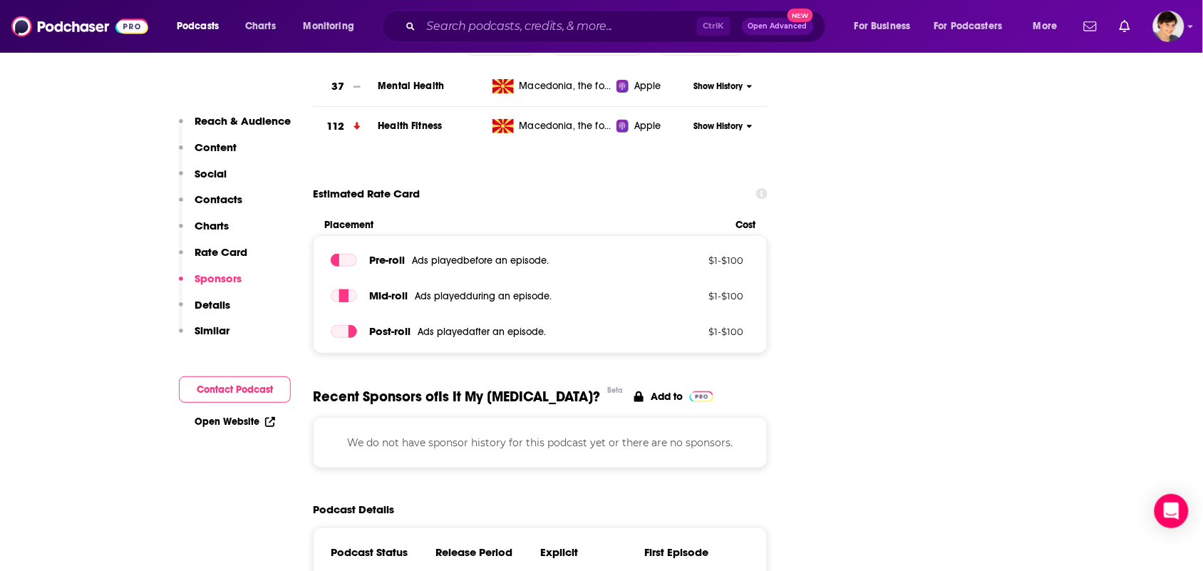
scroll to position [2139, 0]
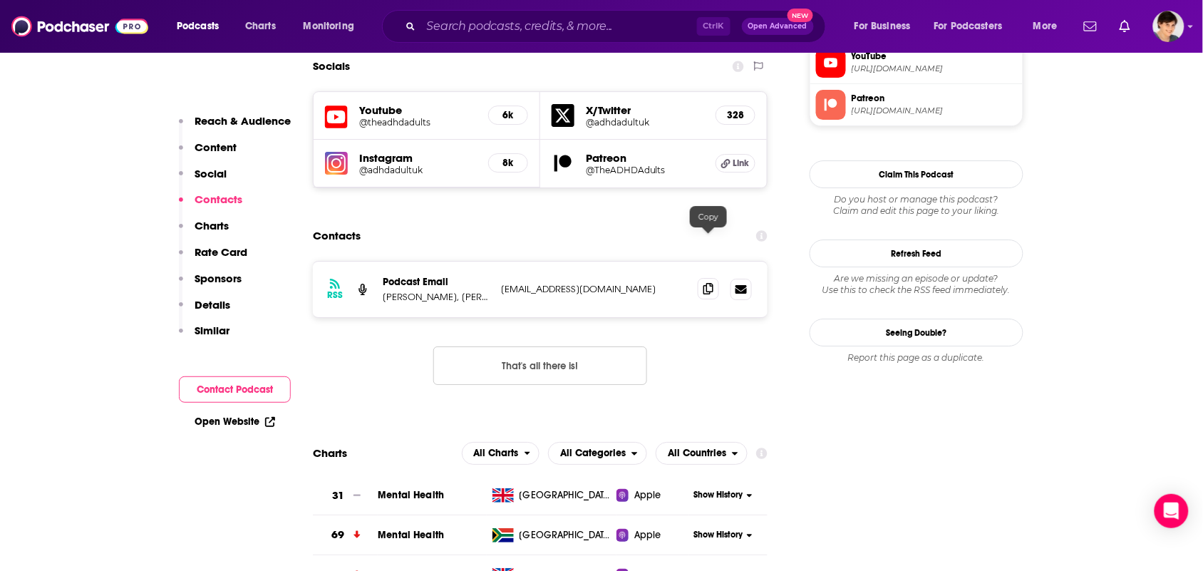
click at [708, 283] on icon at bounding box center [709, 288] width 10 height 11
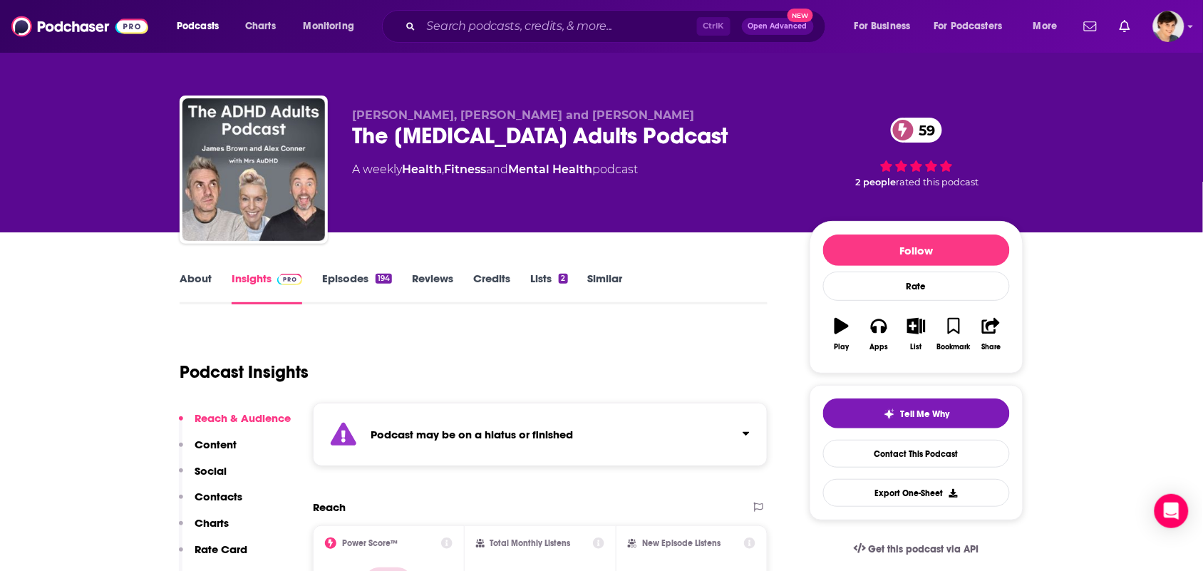
click at [187, 287] on link "About" at bounding box center [196, 288] width 32 height 33
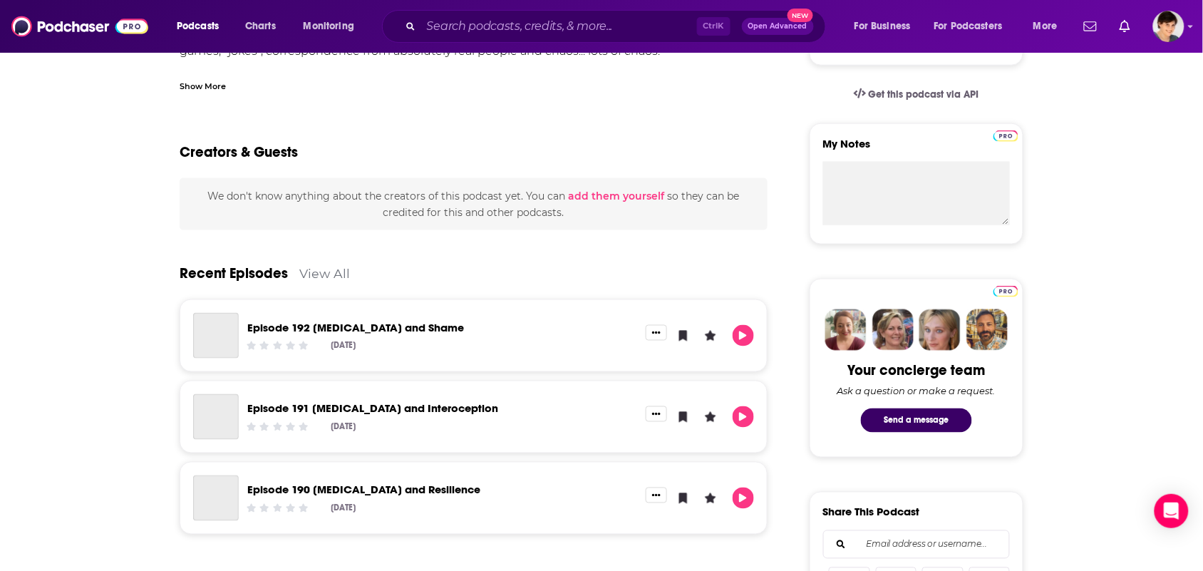
scroll to position [535, 0]
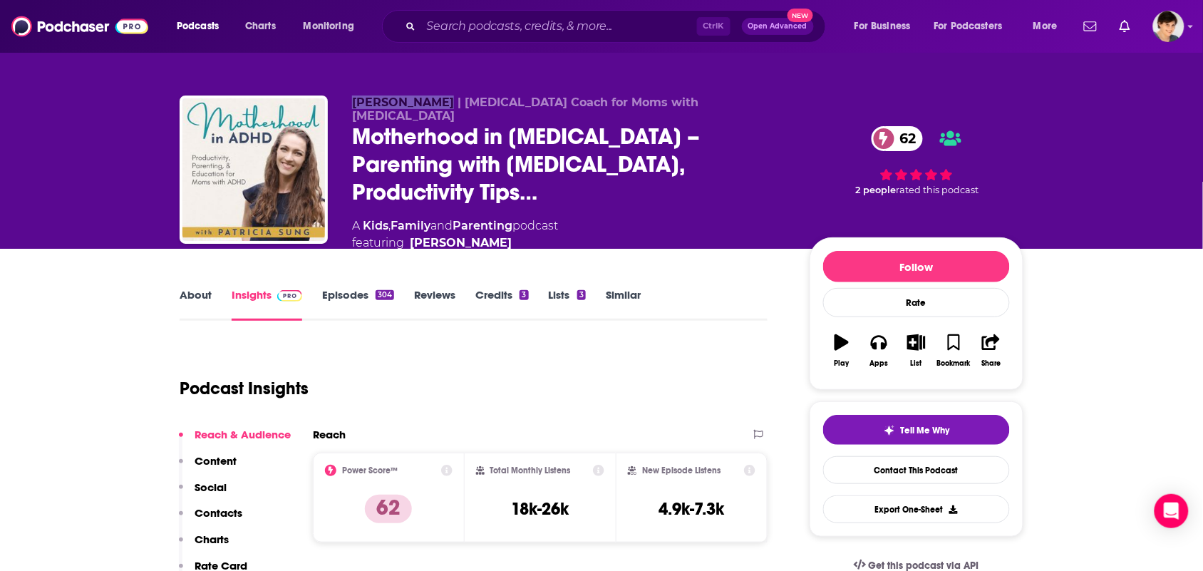
drag, startPoint x: 350, startPoint y: 114, endPoint x: 429, endPoint y: 114, distance: 79.1
click at [429, 114] on div "Patricia Sung | ADHD Coach for Moms with ADHD Motherhood in ADHD – Parenting wi…" at bounding box center [602, 181] width 844 height 170
copy span "Patricia Sung"
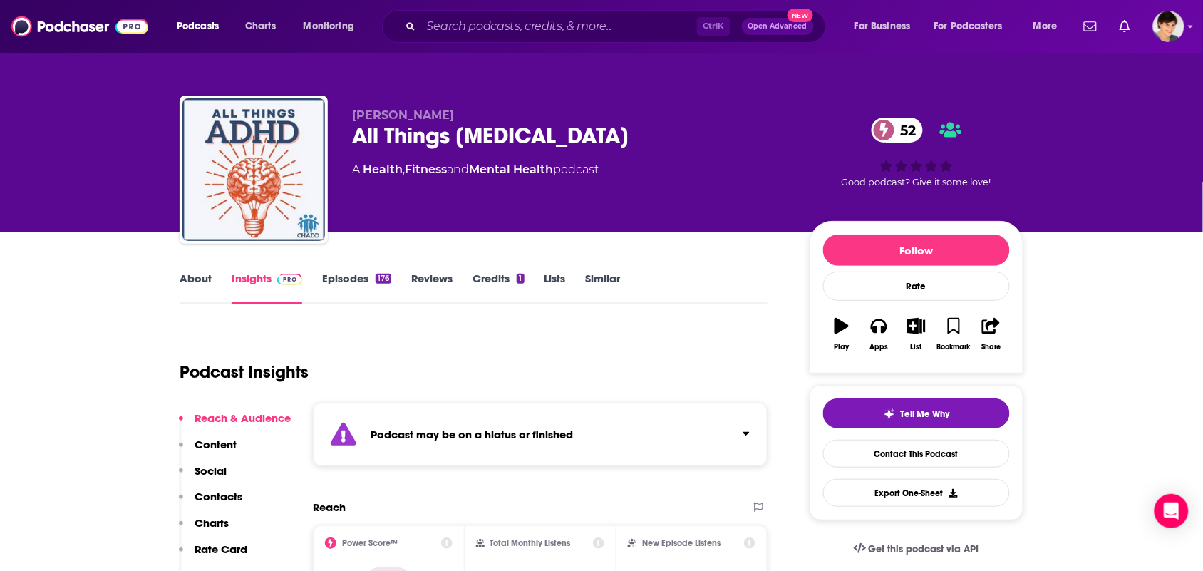
click at [195, 297] on link "About" at bounding box center [196, 288] width 32 height 33
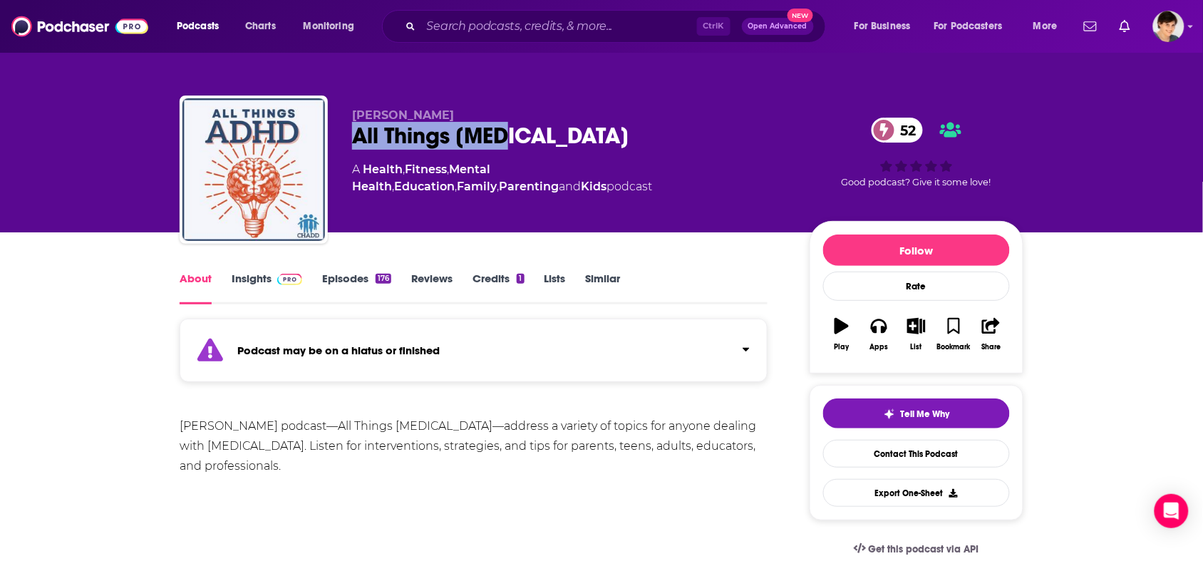
drag, startPoint x: 476, startPoint y: 143, endPoint x: 344, endPoint y: 151, distance: 132.2
click at [344, 151] on div "[PERSON_NAME] All Things [MEDICAL_DATA] 52 A Health , Fitness , Mental Health ,…" at bounding box center [602, 173] width 844 height 154
copy h1 "All Things [MEDICAL_DATA]"
